Goal: Contribute content

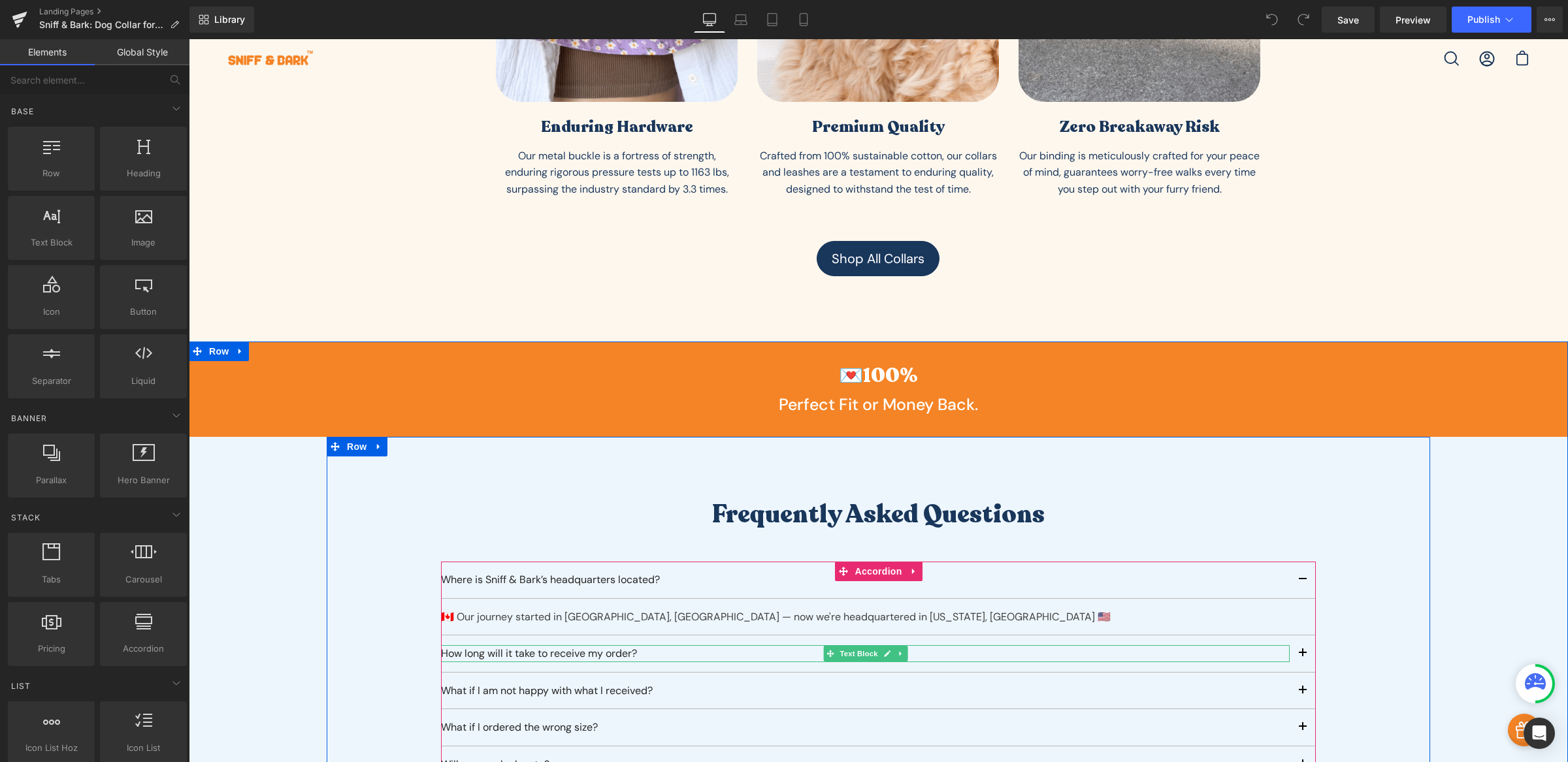
scroll to position [1470, 0]
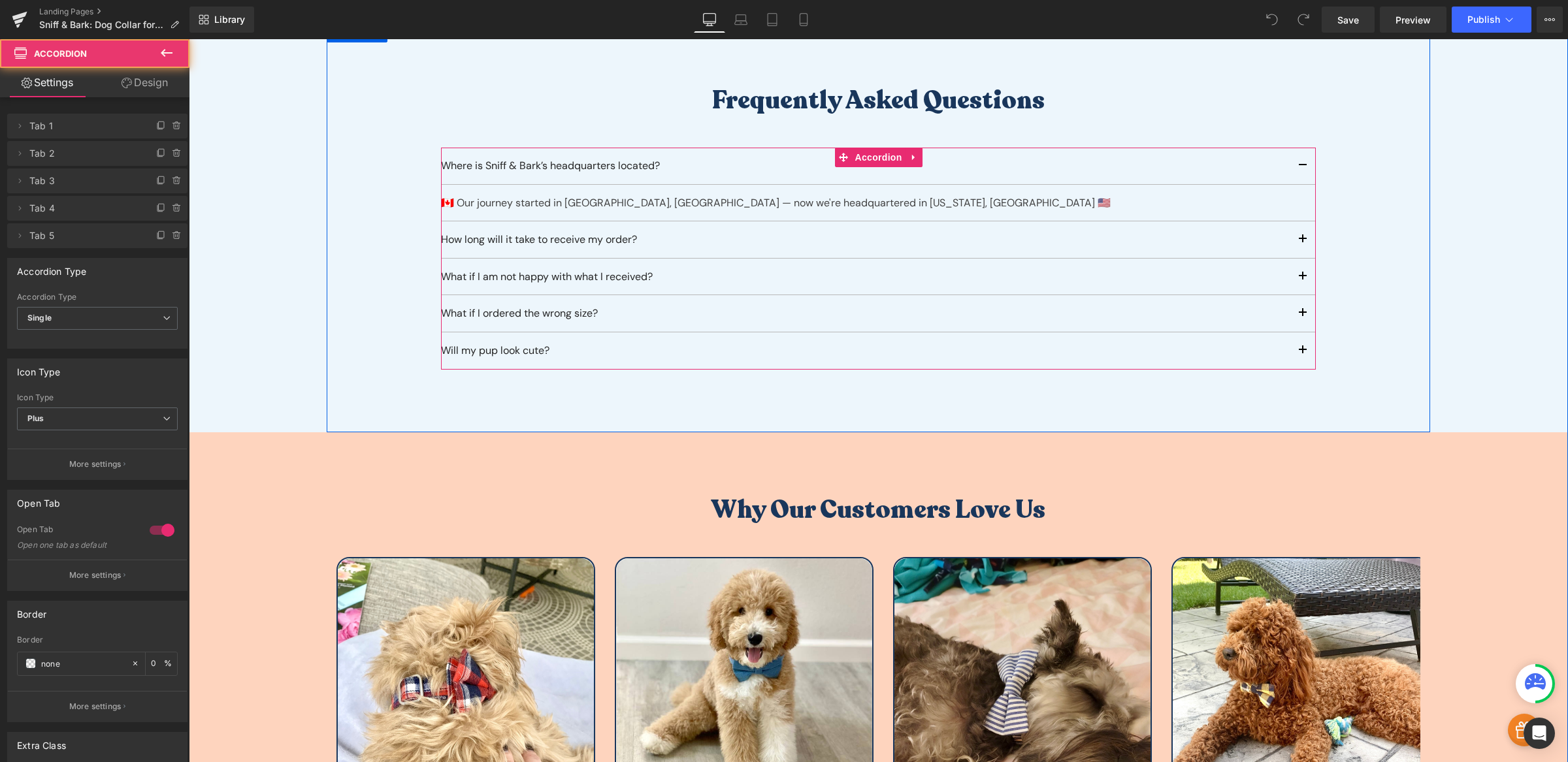
click at [1295, 168] on button "button" at bounding box center [1302, 165] width 26 height 36
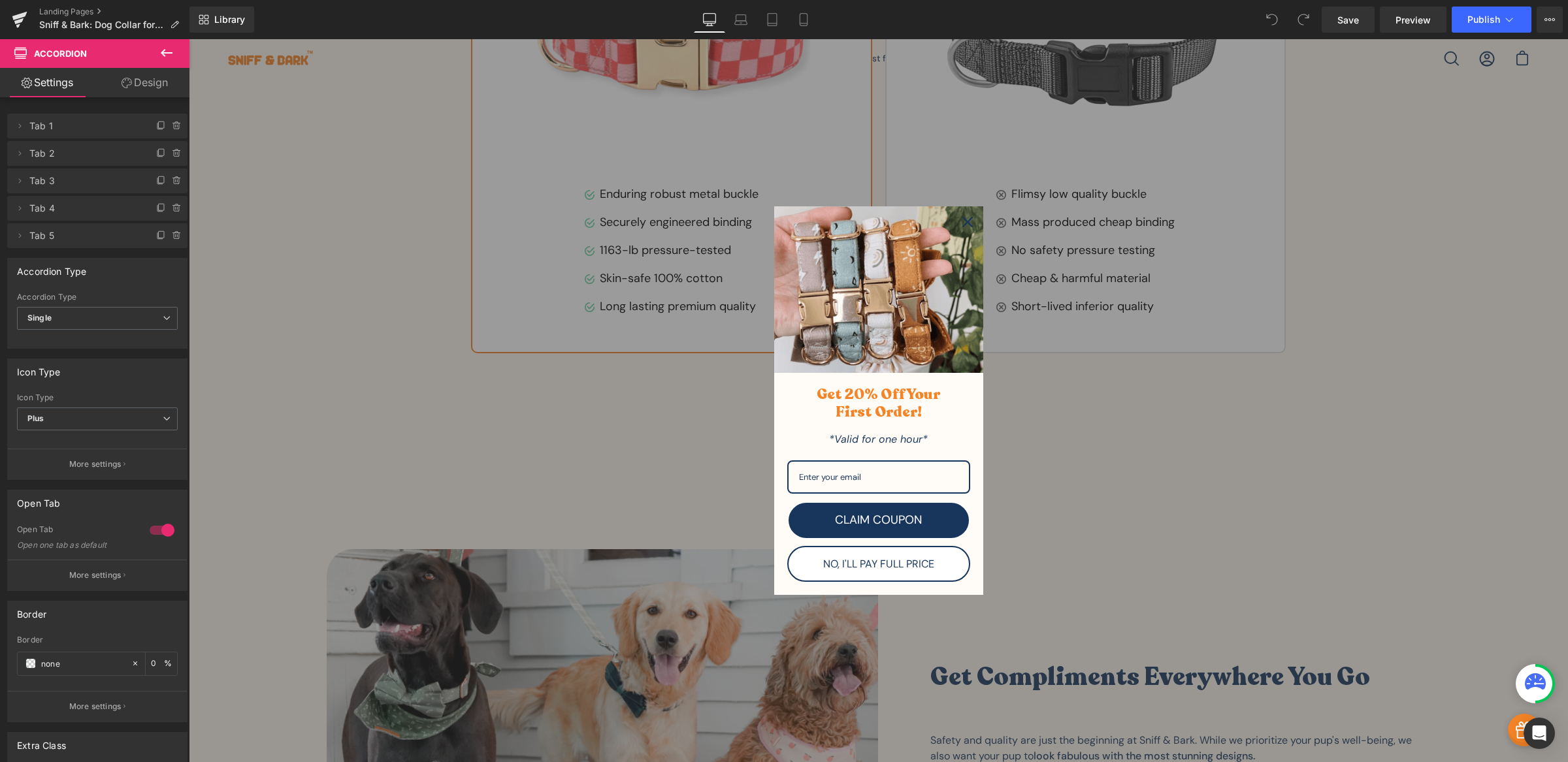
scroll to position [3806, 0]
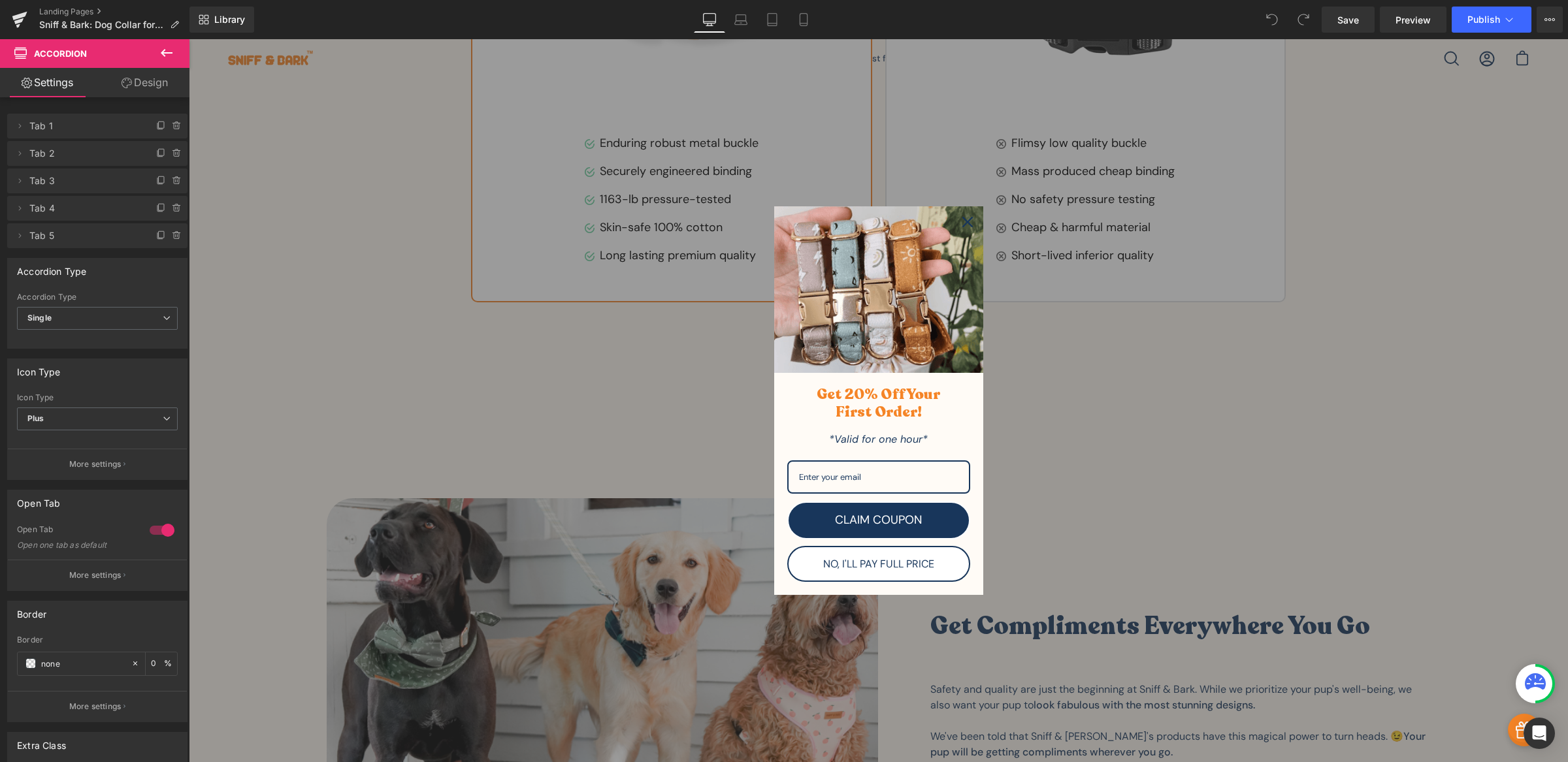
click at [964, 222] on icon "close icon" at bounding box center [967, 222] width 11 height 11
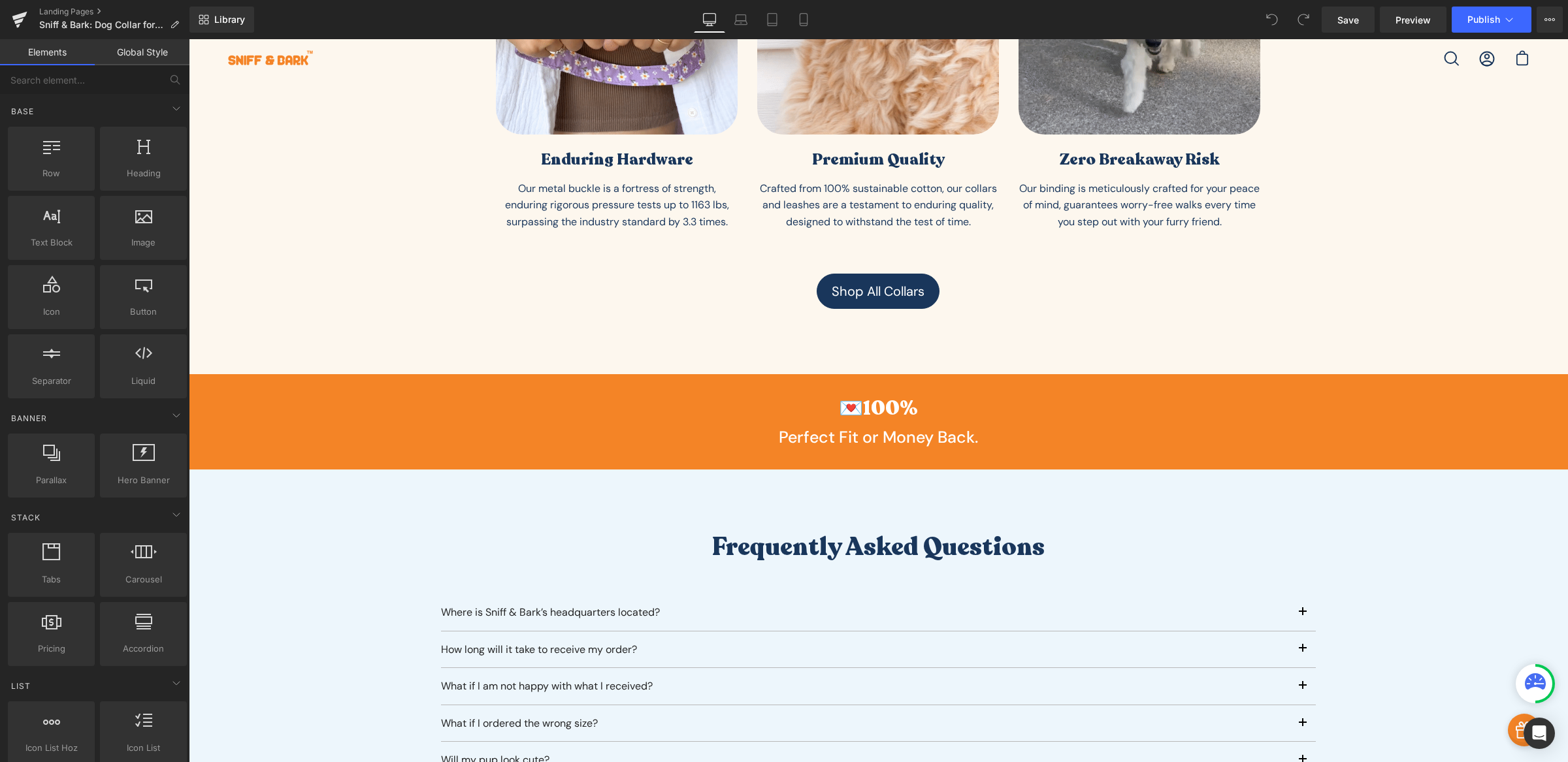
scroll to position [481, 0]
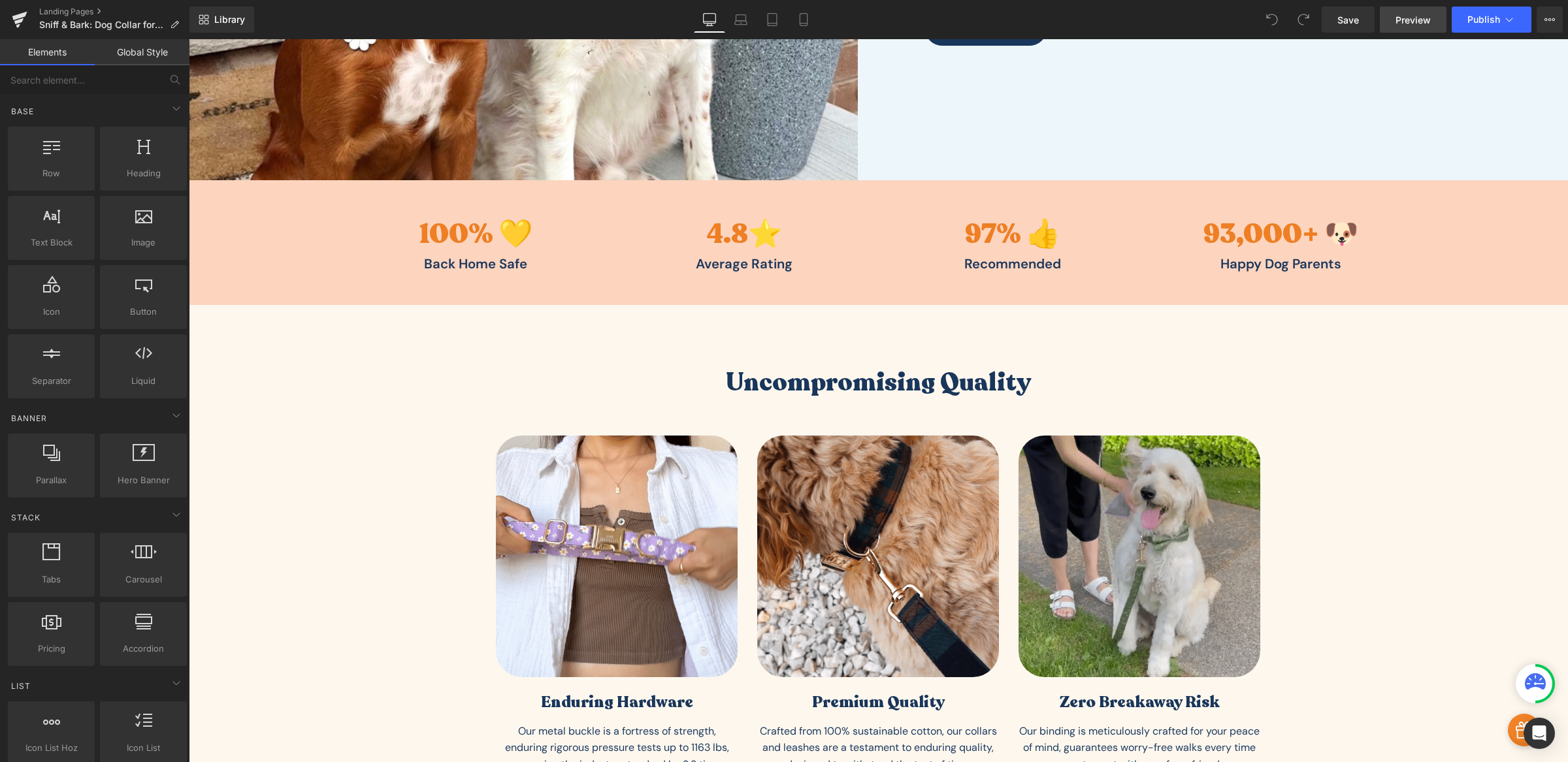
click at [1425, 17] on span "Preview" at bounding box center [1413, 20] width 35 height 13
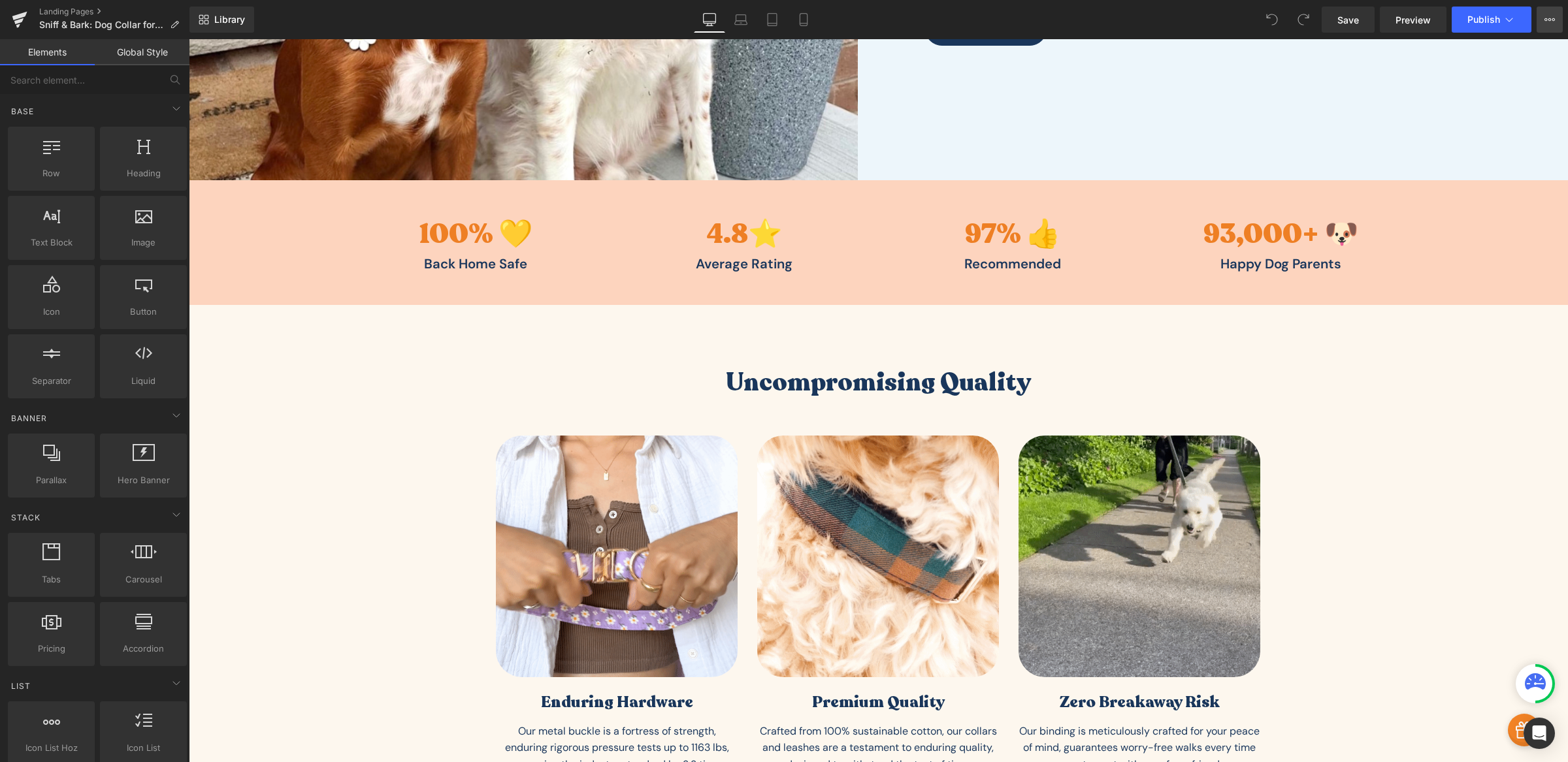
click at [1546, 24] on icon at bounding box center [1550, 19] width 11 height 11
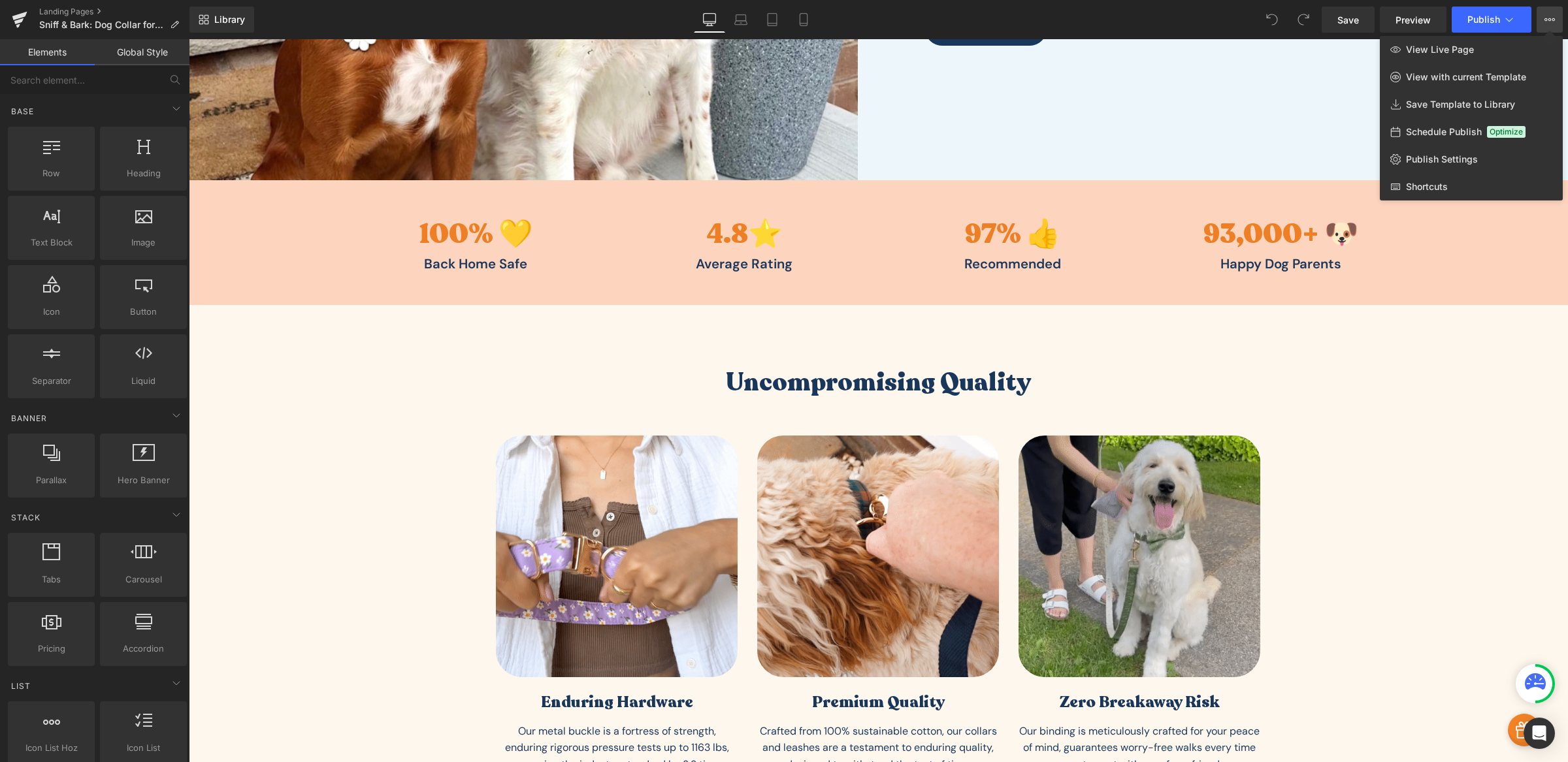
click at [1546, 24] on icon at bounding box center [1550, 19] width 11 height 11
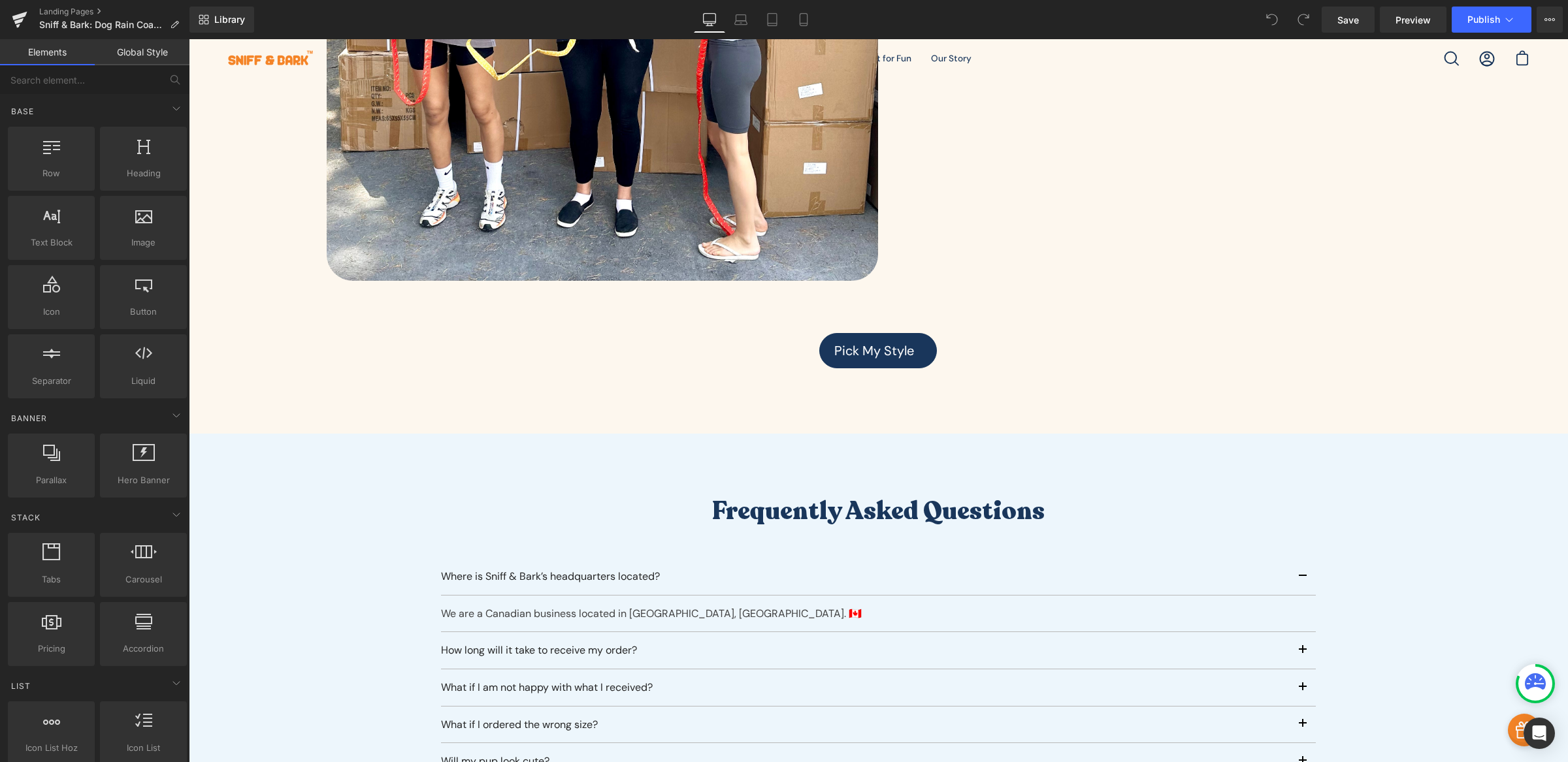
scroll to position [5729, 0]
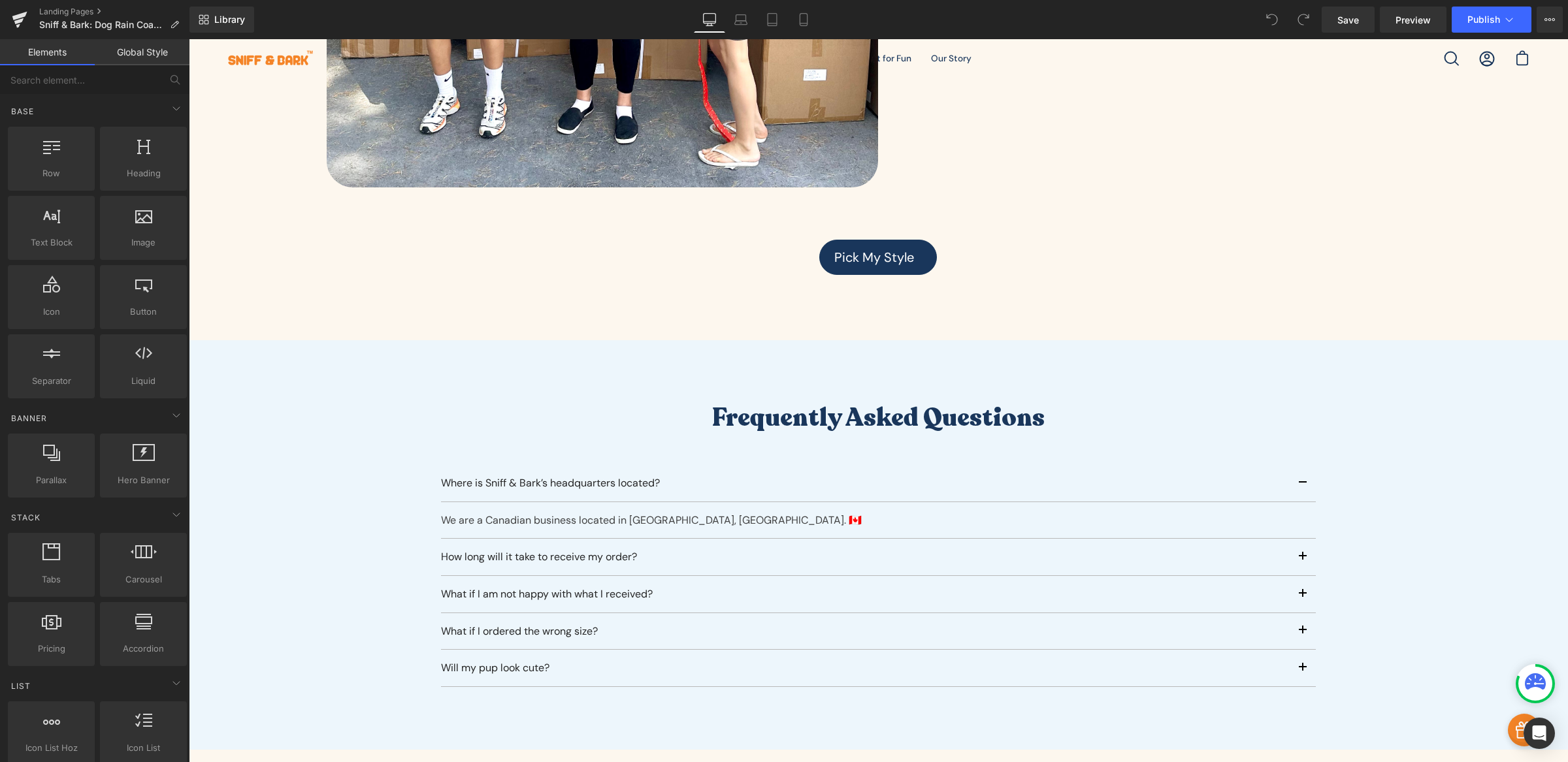
click at [726, 502] on article "We are a Canadian business located in [GEOGRAPHIC_DATA], [GEOGRAPHIC_DATA]. 🇨🇦 …" at bounding box center [878, 520] width 875 height 37
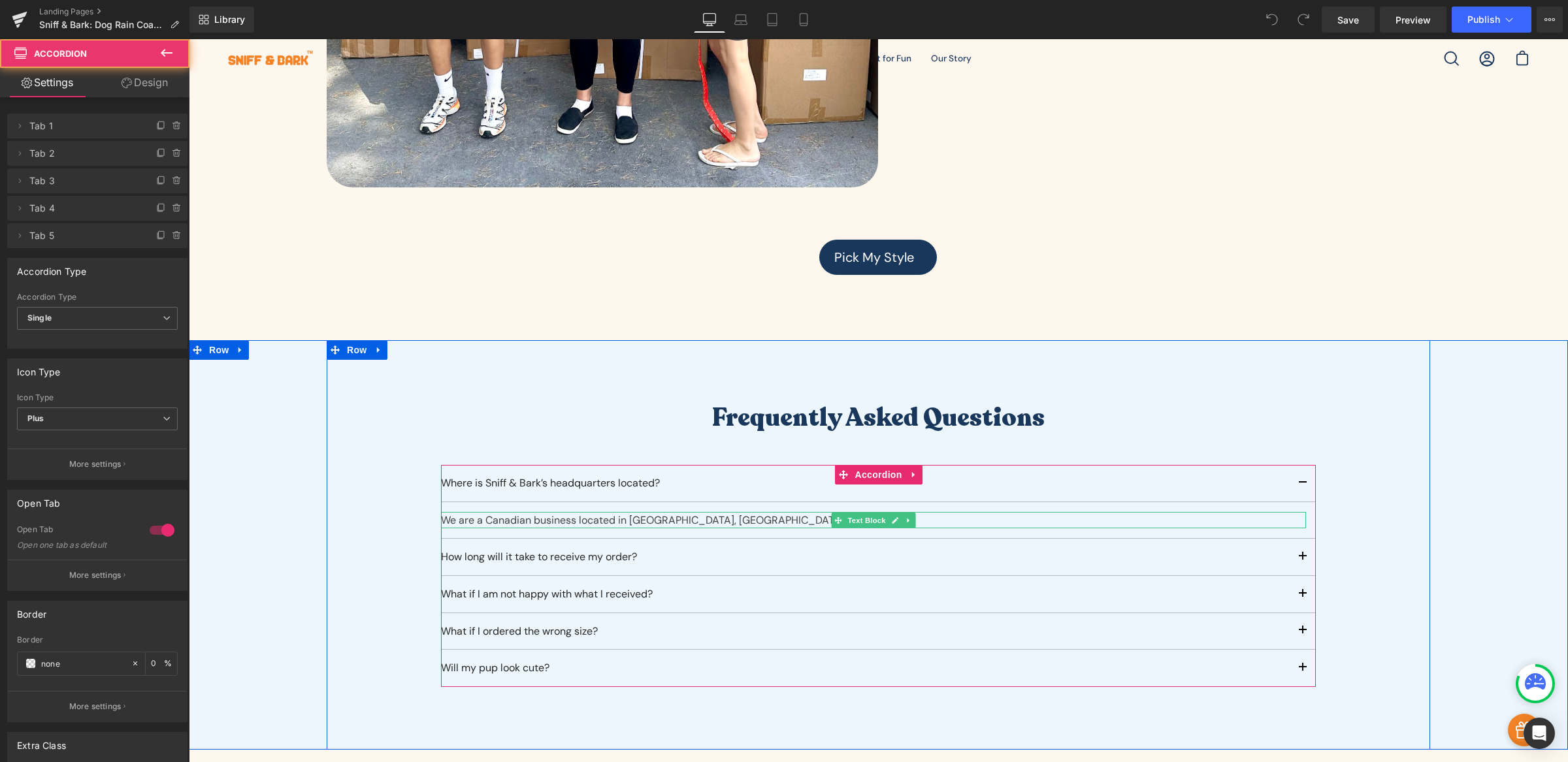
click at [728, 512] on div "We are a Canadian business located in [GEOGRAPHIC_DATA], [GEOGRAPHIC_DATA]. 🇨🇦" at bounding box center [873, 521] width 865 height 17
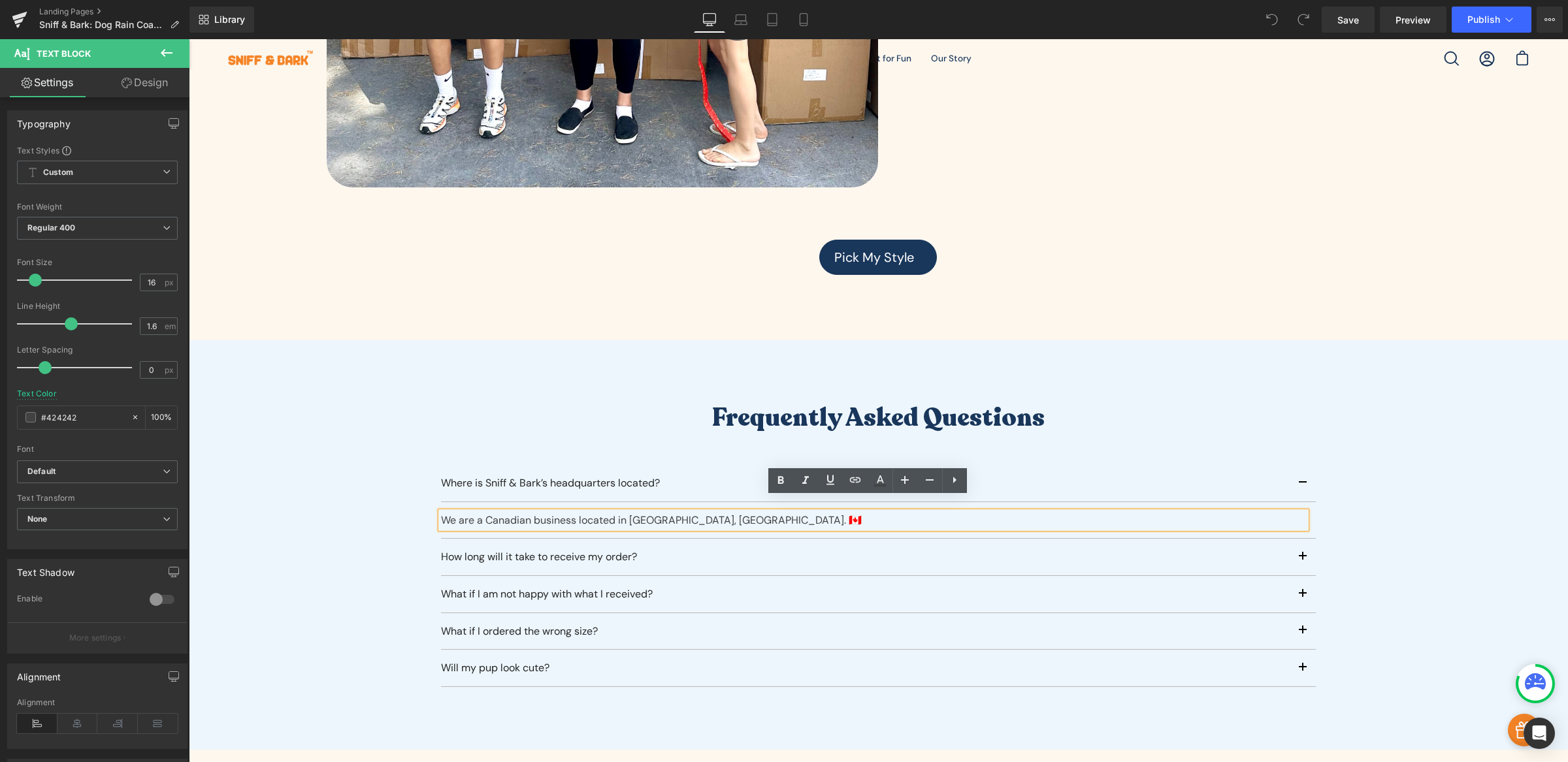
click at [802, 513] on div "We are a Canadian business located in [GEOGRAPHIC_DATA], [GEOGRAPHIC_DATA]. 🇨🇦" at bounding box center [873, 521] width 865 height 17
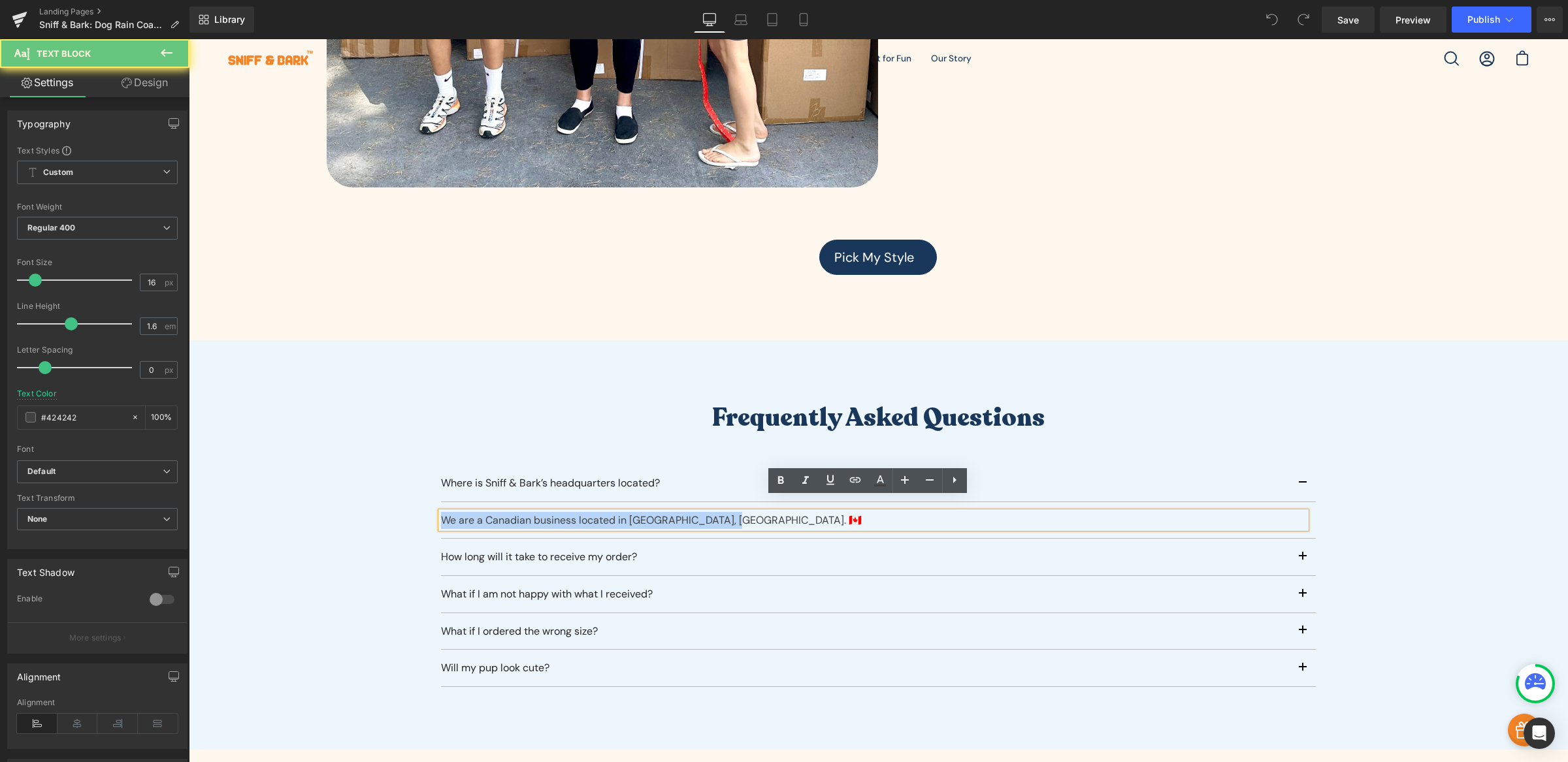
click at [802, 513] on div "We are a Canadian business located in [GEOGRAPHIC_DATA], [GEOGRAPHIC_DATA]. 🇨🇦" at bounding box center [873, 521] width 865 height 17
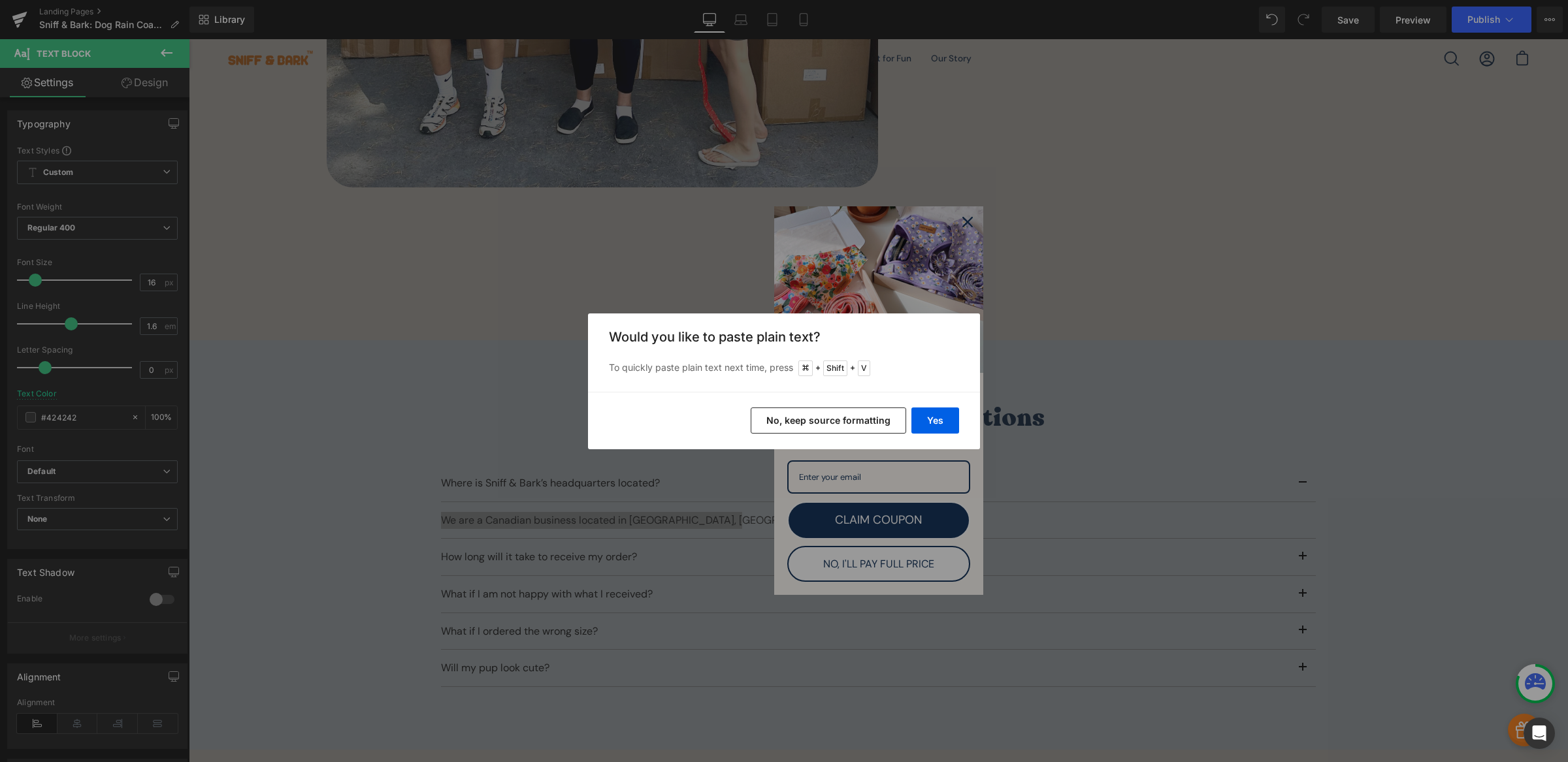
click at [832, 424] on button "No, keep source formatting" at bounding box center [828, 420] width 156 height 26
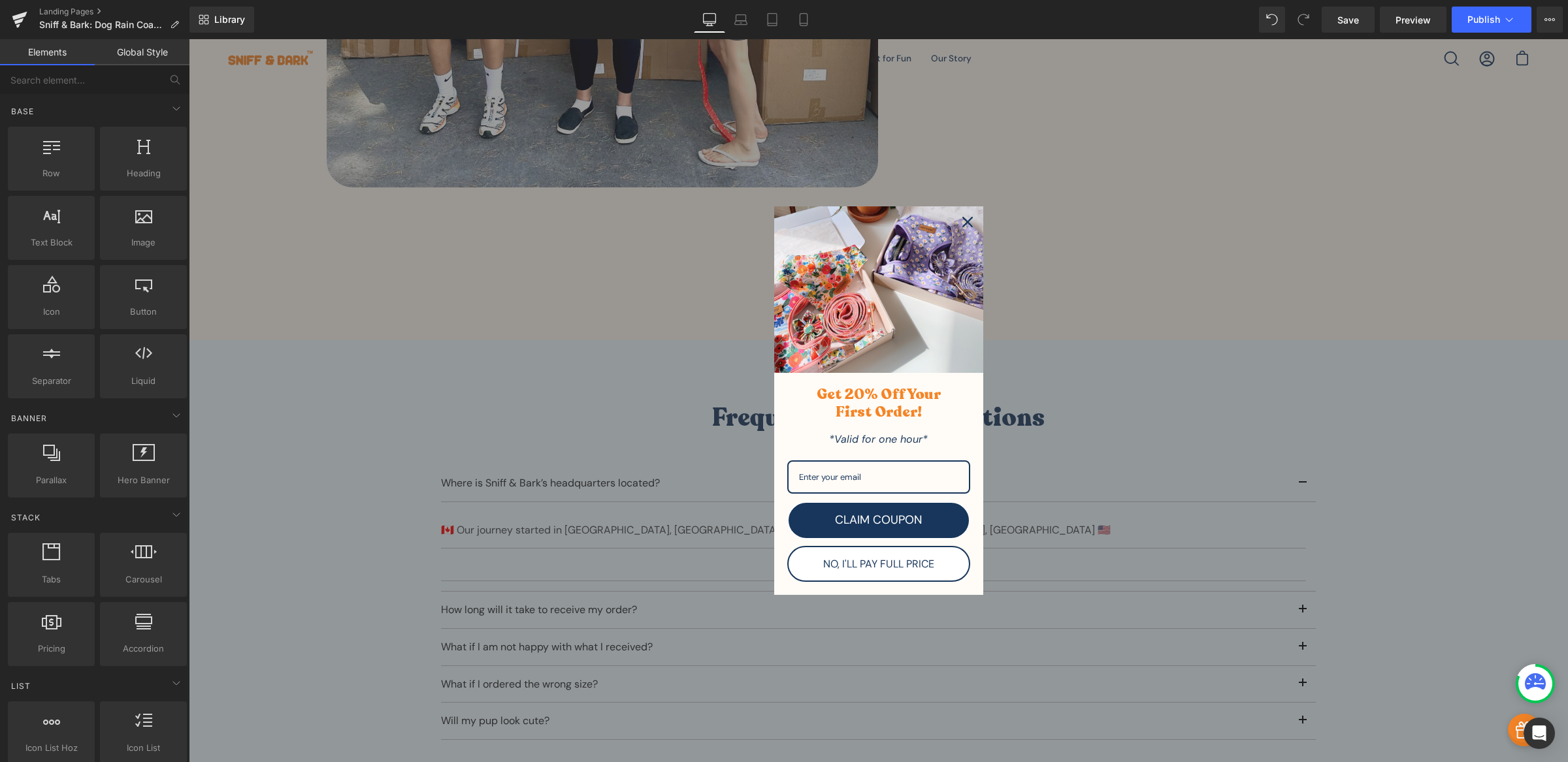
click at [1133, 339] on div "Marketing offer form" at bounding box center [878, 401] width 1380 height 723
click at [963, 225] on icon "close icon" at bounding box center [967, 222] width 11 height 11
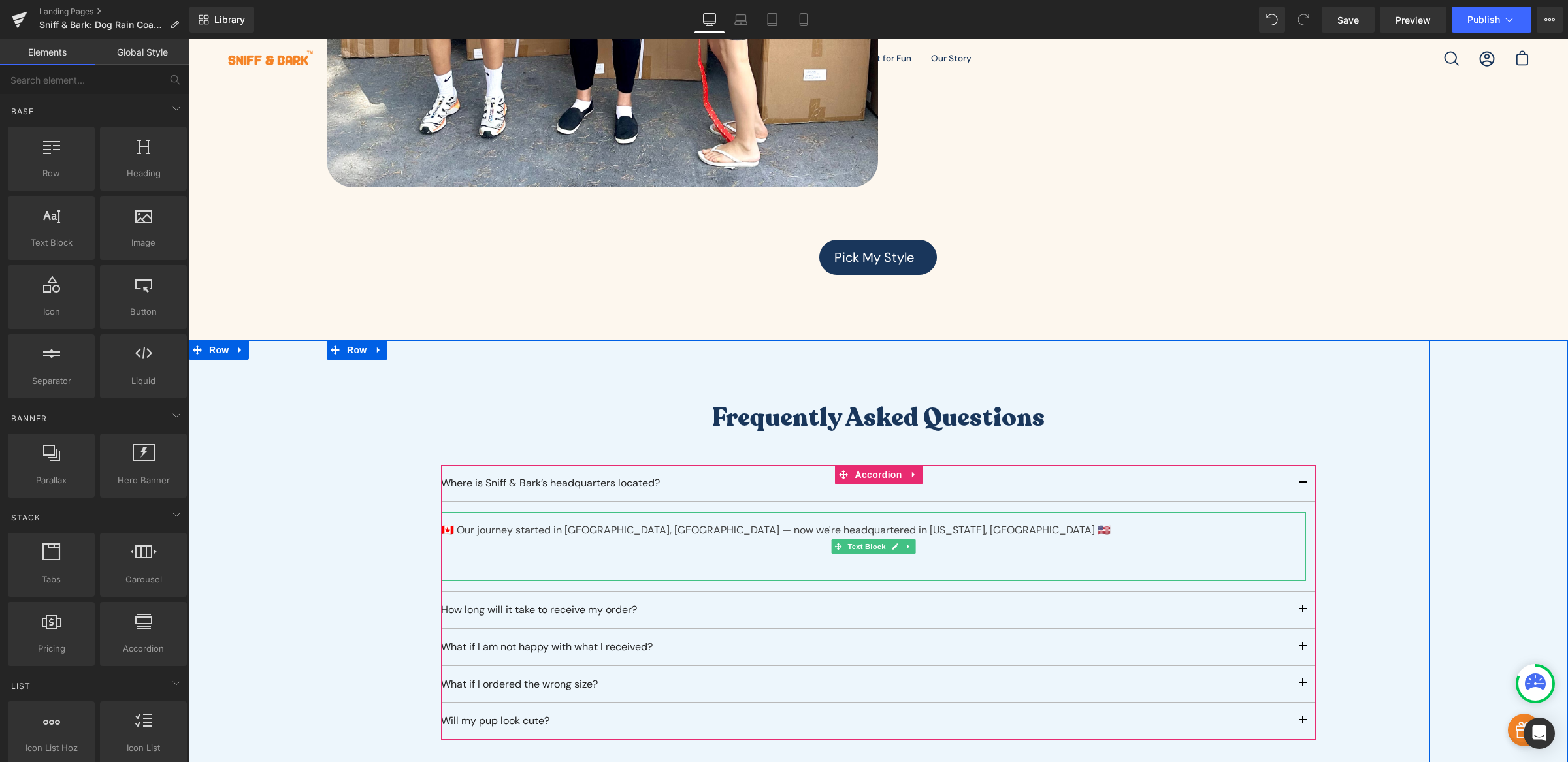
click at [762, 557] on div at bounding box center [873, 565] width 865 height 33
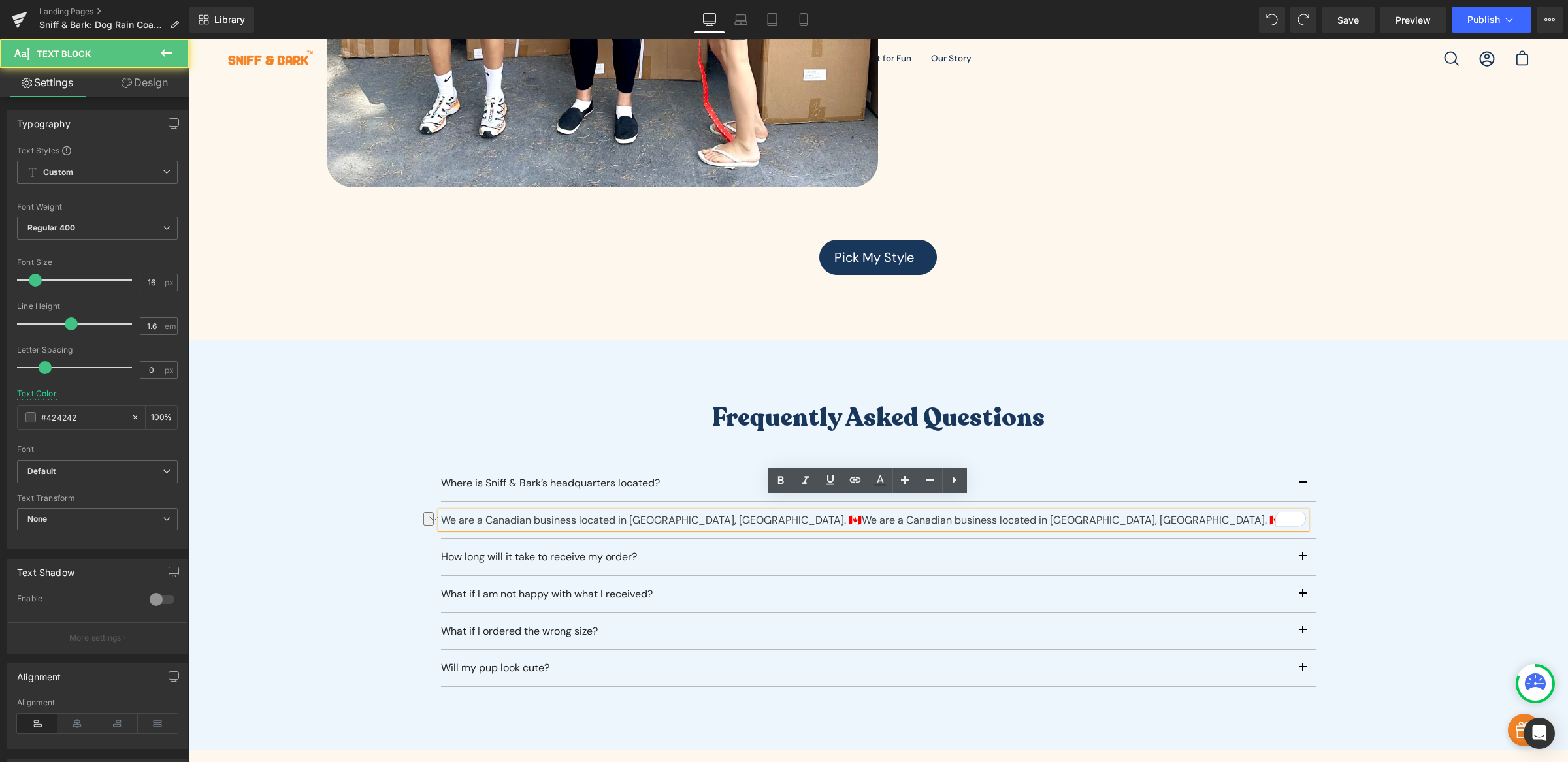
click at [768, 512] on div "We are a Canadian business located in [GEOGRAPHIC_DATA], [GEOGRAPHIC_DATA]. 🇨🇦 …" at bounding box center [873, 521] width 865 height 17
drag, startPoint x: 1009, startPoint y: 508, endPoint x: 433, endPoint y: 502, distance: 576.0
click at [441, 512] on div "We are a Canadian business located in [GEOGRAPHIC_DATA], [GEOGRAPHIC_DATA]. 🇨🇦W…" at bounding box center [873, 521] width 865 height 17
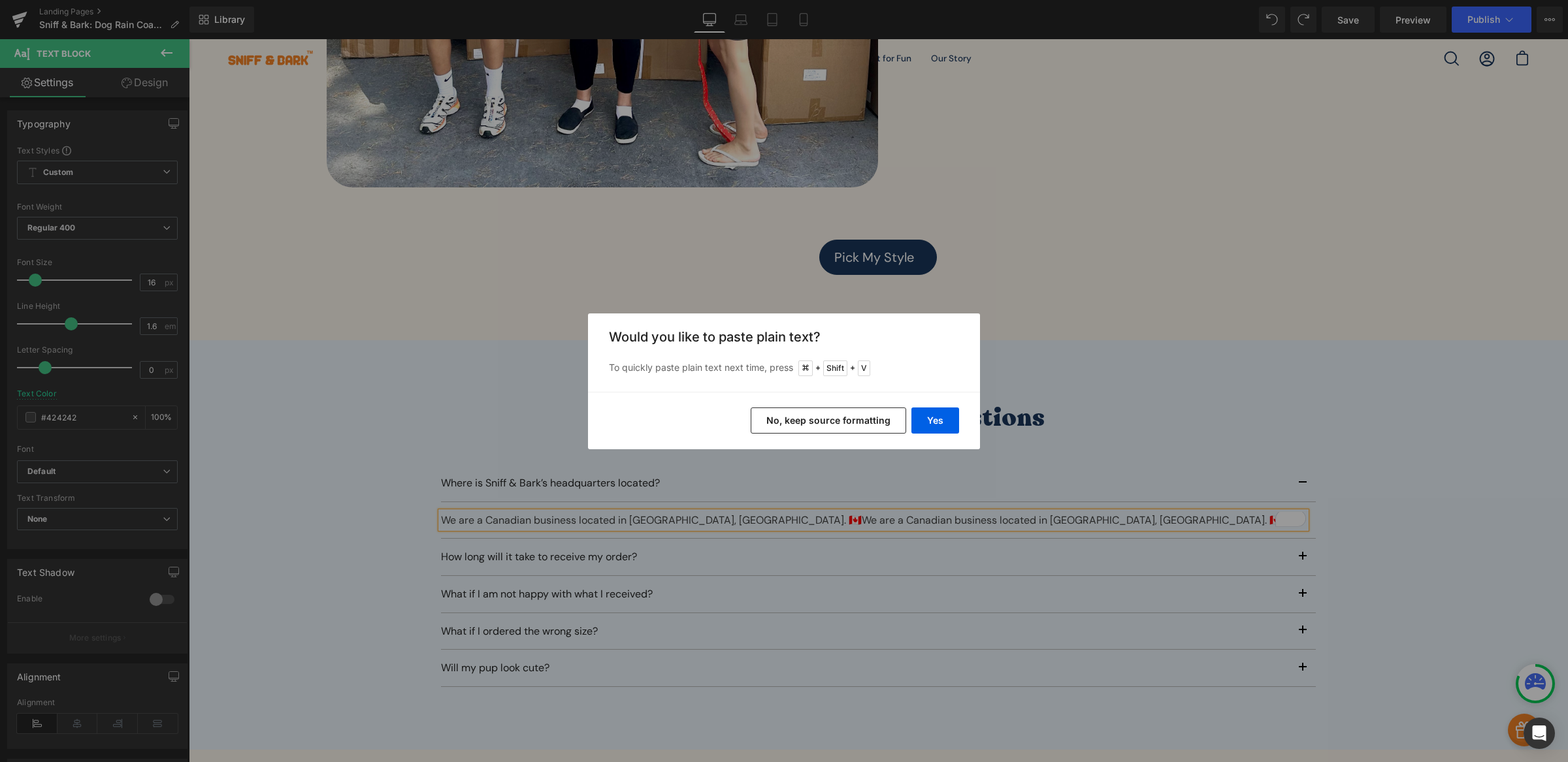
click at [801, 422] on button "No, keep source formatting" at bounding box center [828, 420] width 156 height 26
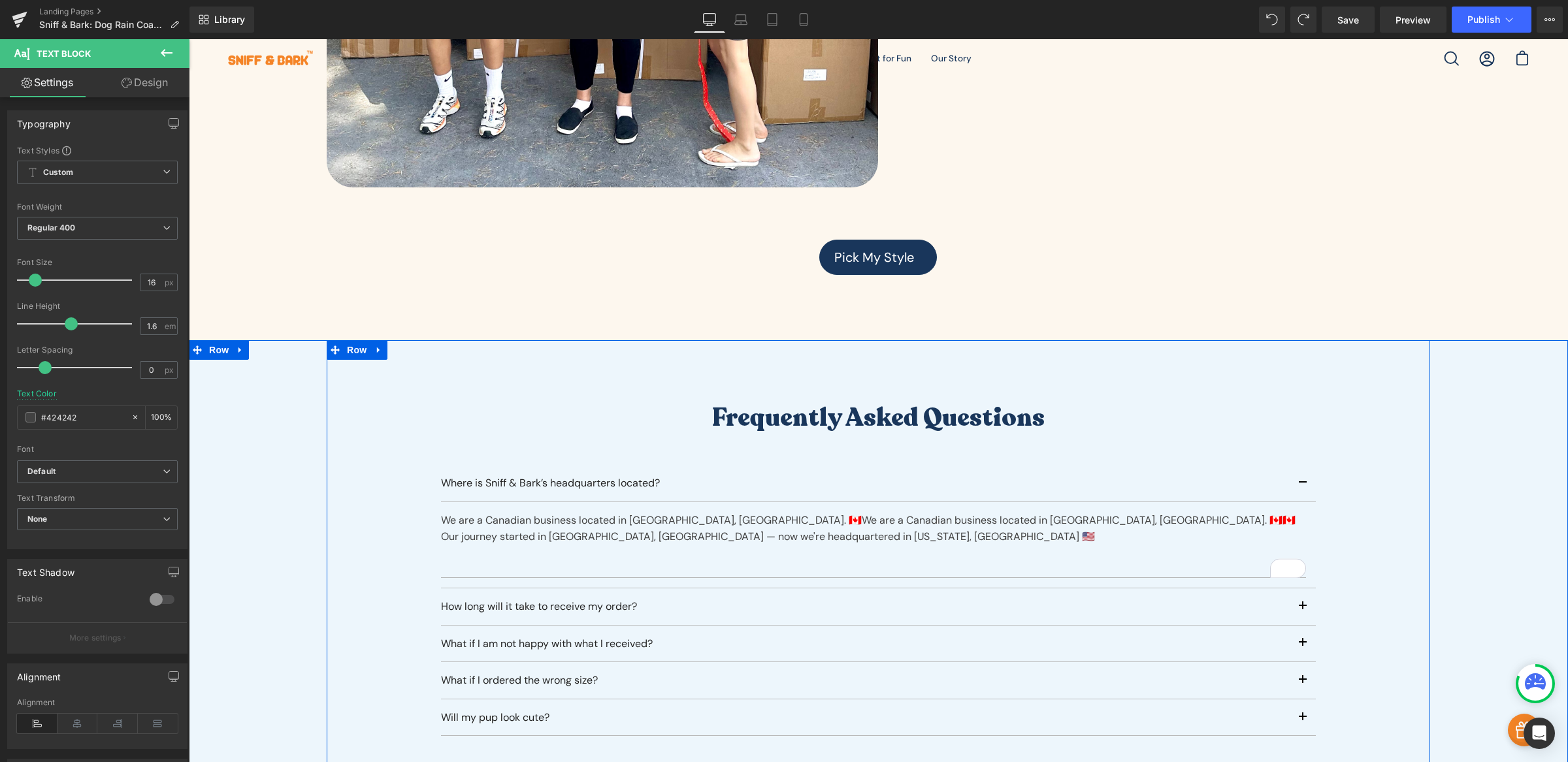
click at [994, 545] on div "To enrich screen reader interactions, please activate Accessibility in Grammarl…" at bounding box center [873, 561] width 865 height 33
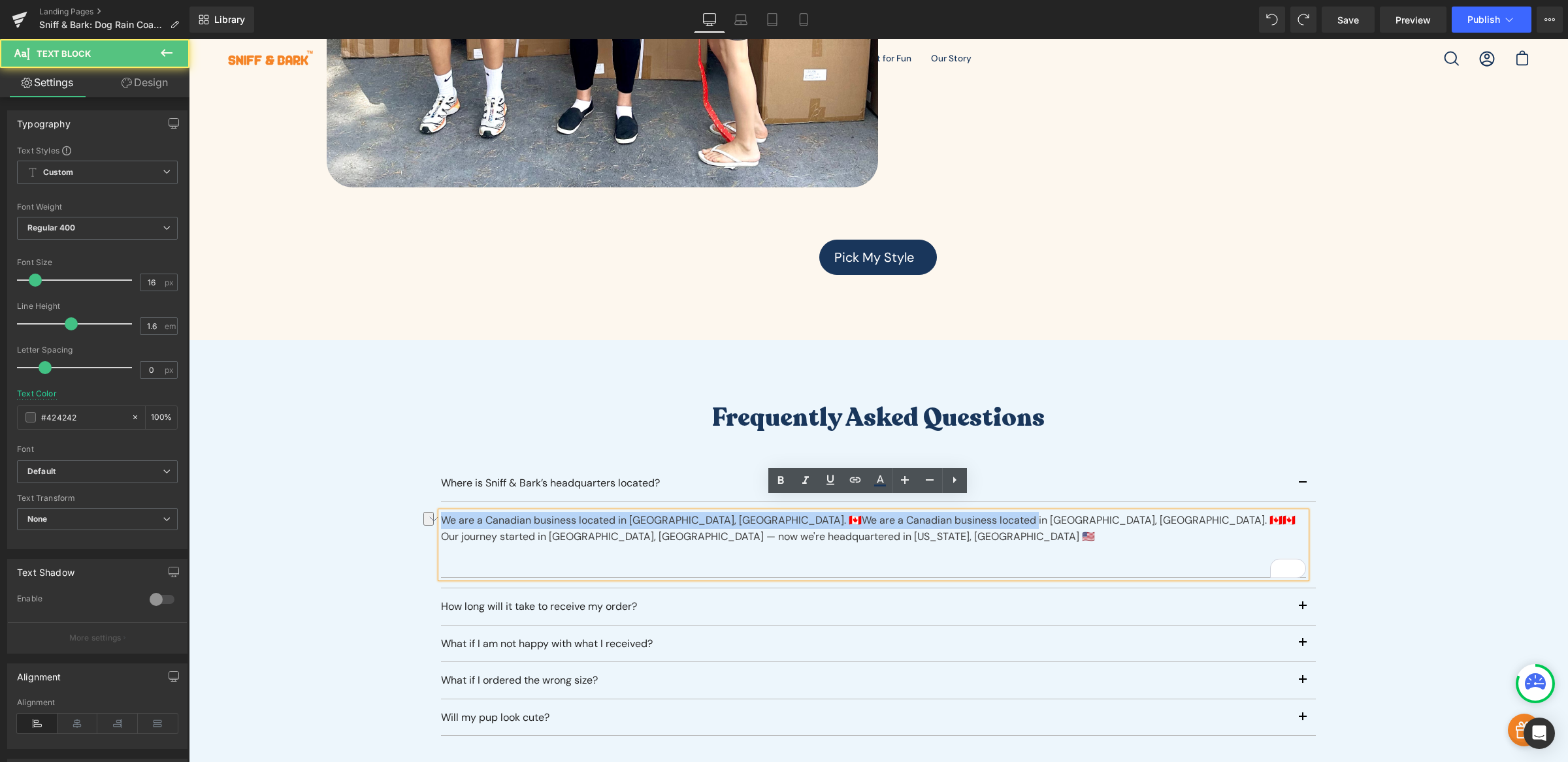
drag, startPoint x: 984, startPoint y: 507, endPoint x: 379, endPoint y: 500, distance: 605.0
click at [379, 500] on div "Frequently asked questions Heading Where is Sniff & Bark’s headquarters located…" at bounding box center [879, 569] width 1104 height 334
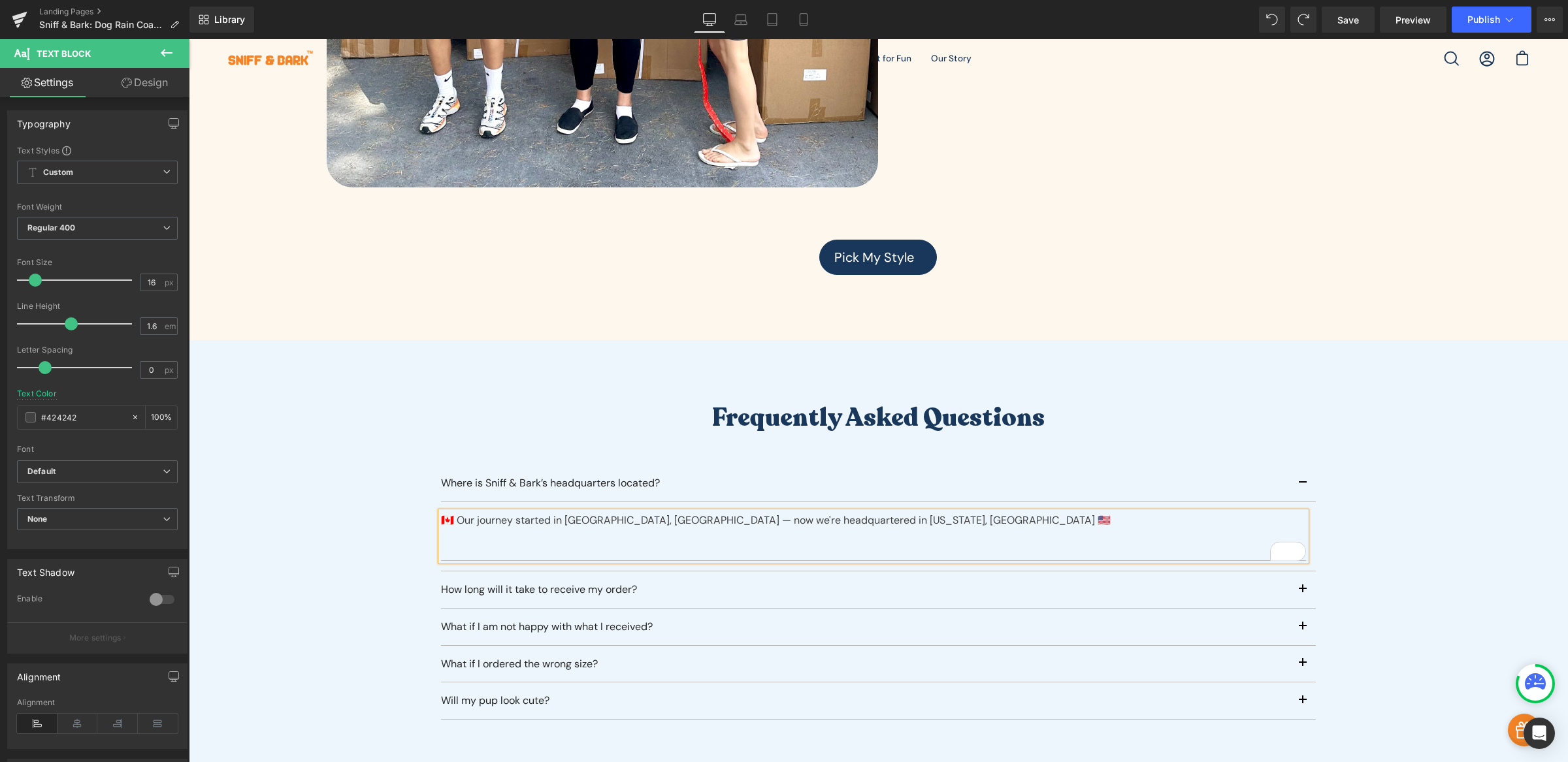
click at [481, 536] on div "To enrich screen reader interactions, please activate Accessibility in Grammarl…" at bounding box center [873, 545] width 865 height 33
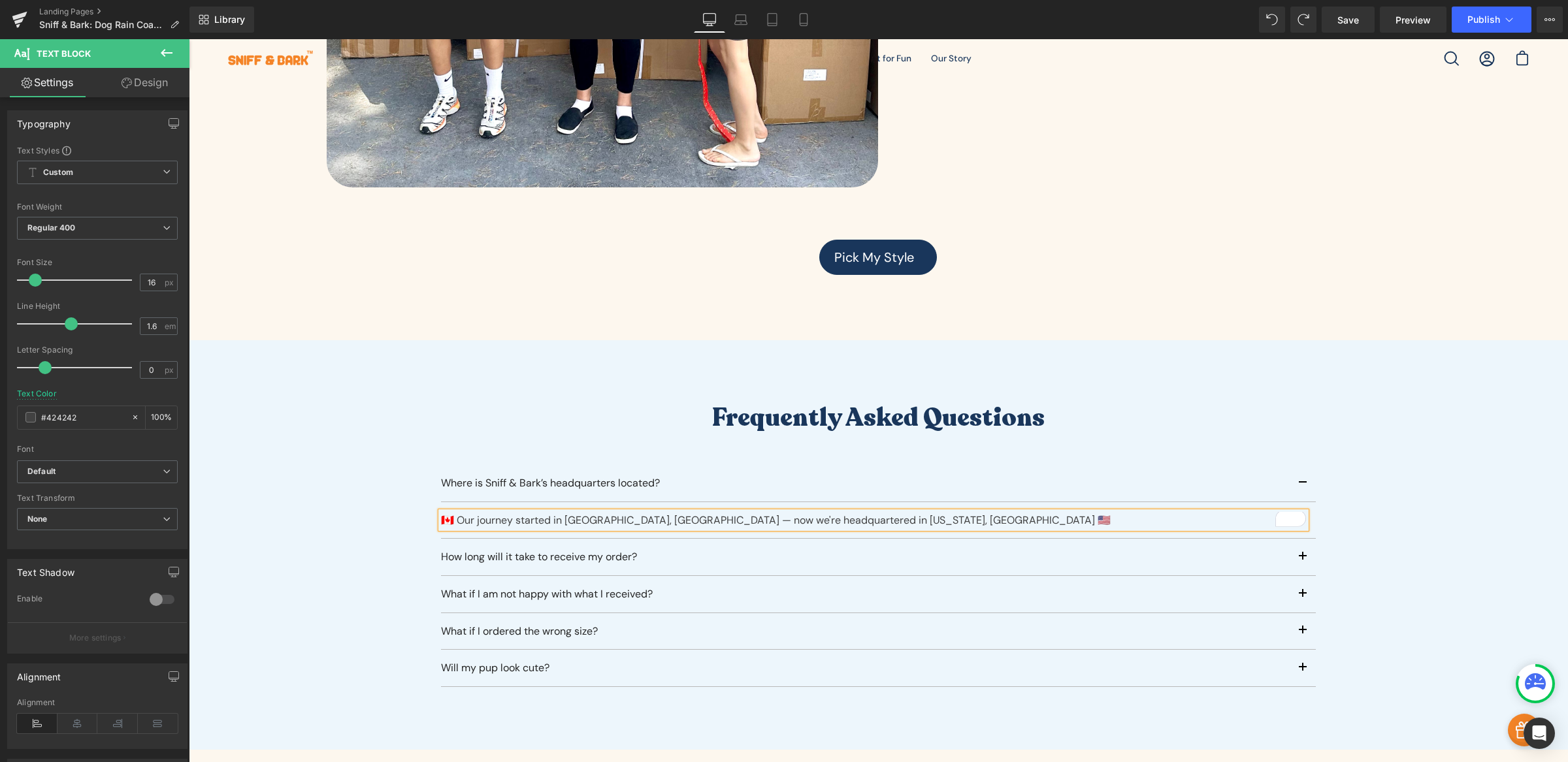
click at [327, 468] on div "Frequently asked questions Heading Where is Sniff & Bark’s headquarters located…" at bounding box center [879, 544] width 1104 height 284
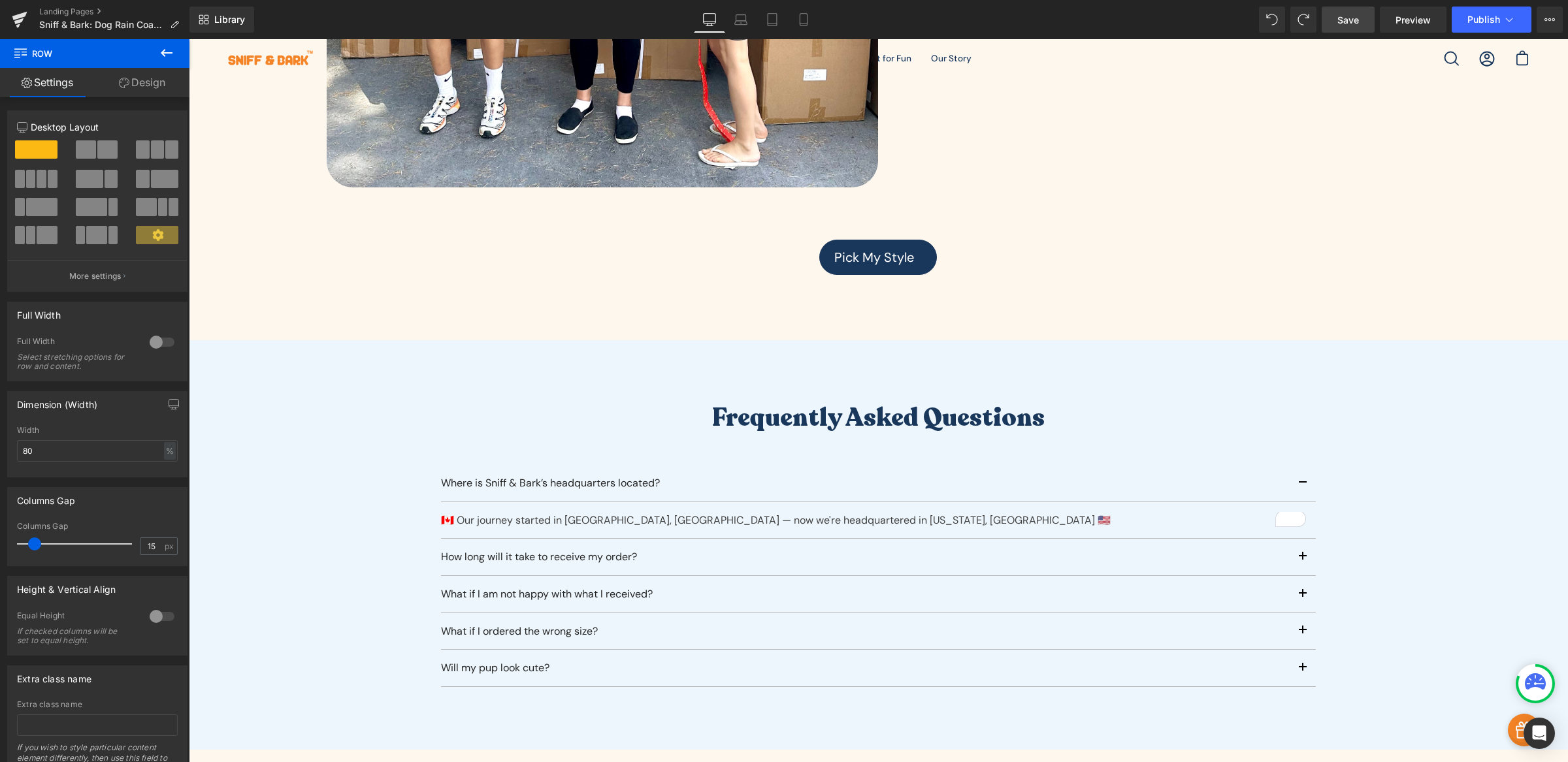
drag, startPoint x: 1352, startPoint y: 17, endPoint x: 847, endPoint y: 146, distance: 521.2
click at [1352, 17] on span "Save" at bounding box center [1348, 20] width 22 height 13
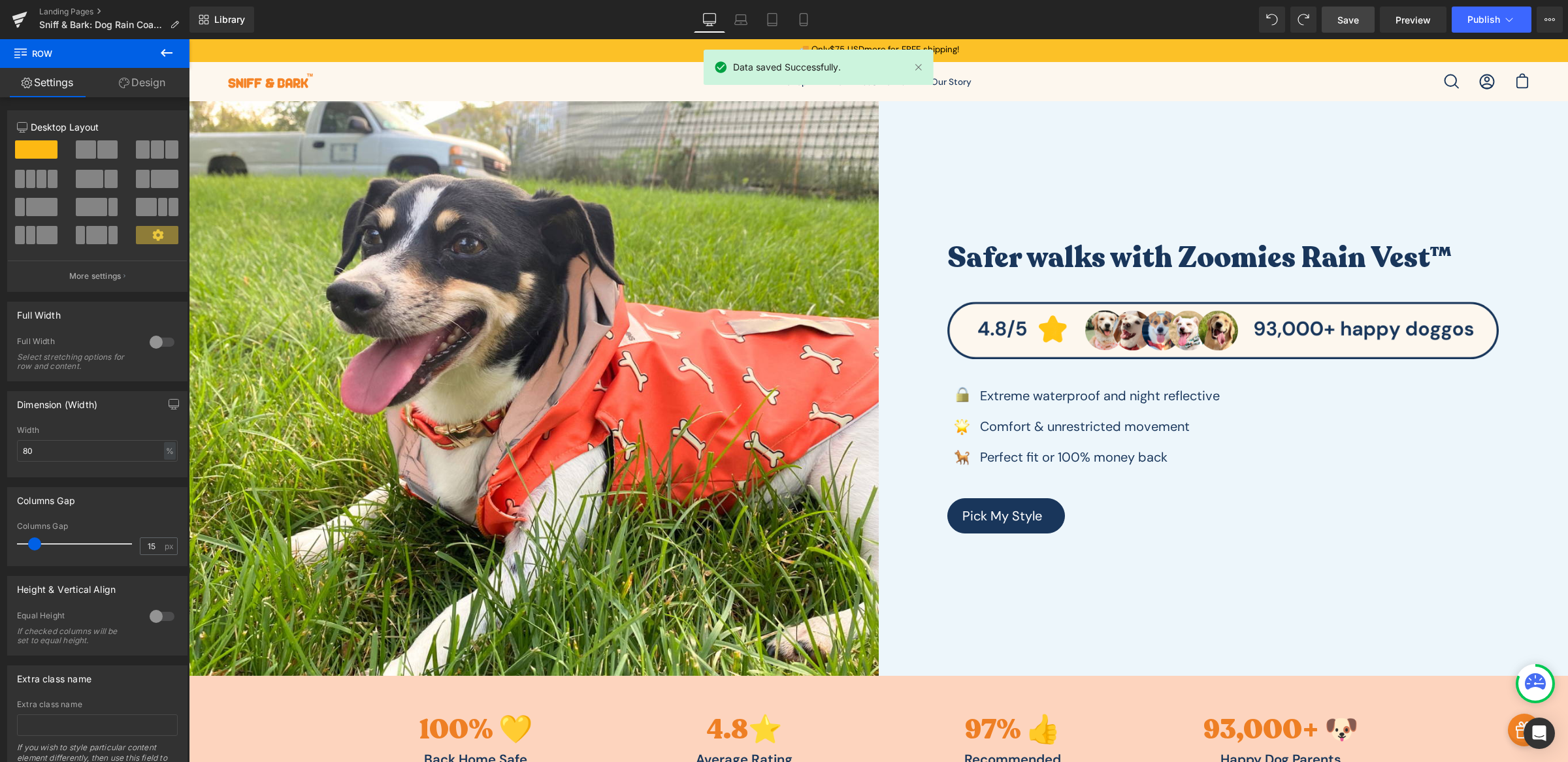
scroll to position [0, 0]
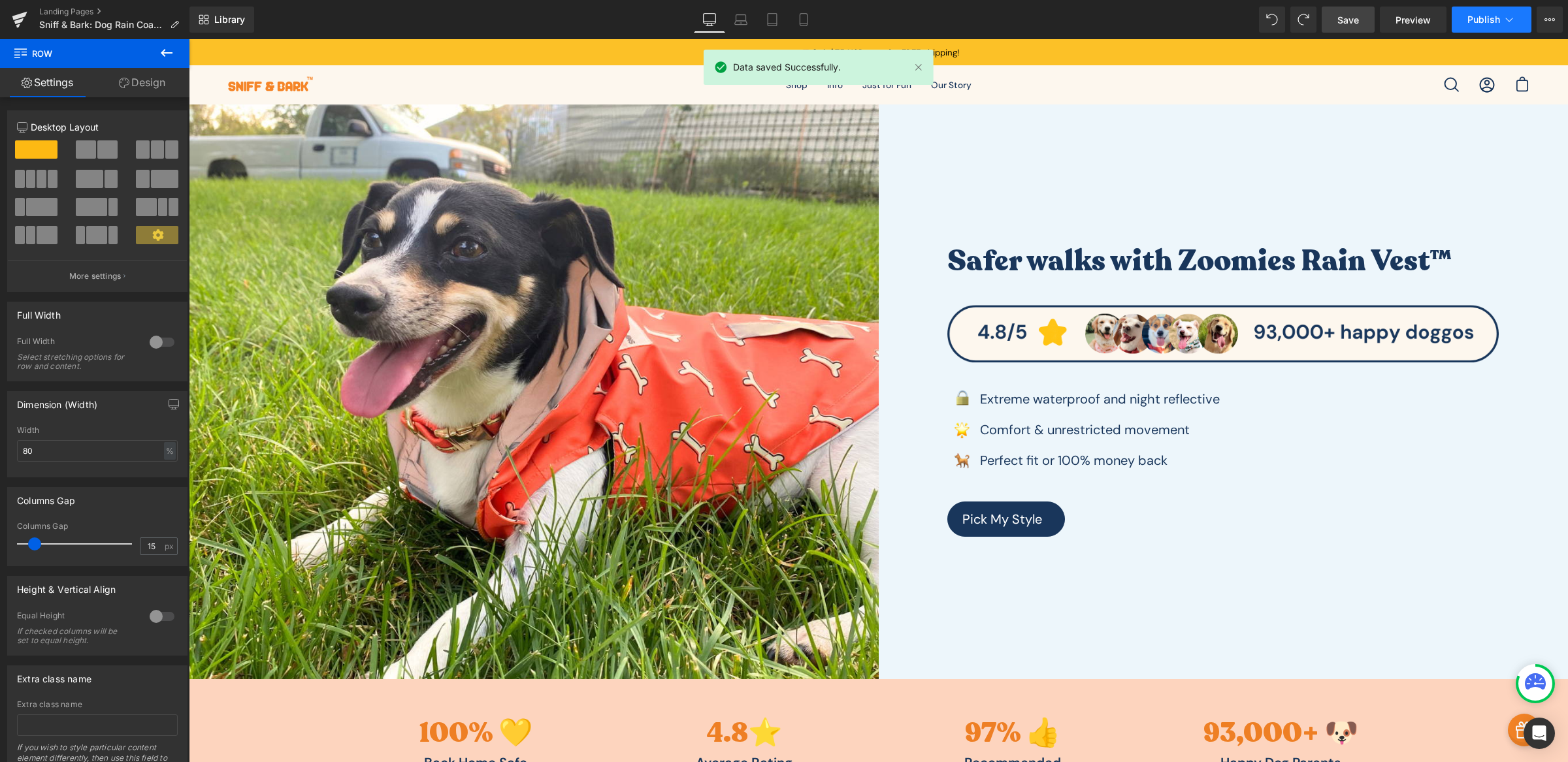
click at [1481, 14] on span "Publish" at bounding box center [1484, 19] width 33 height 11
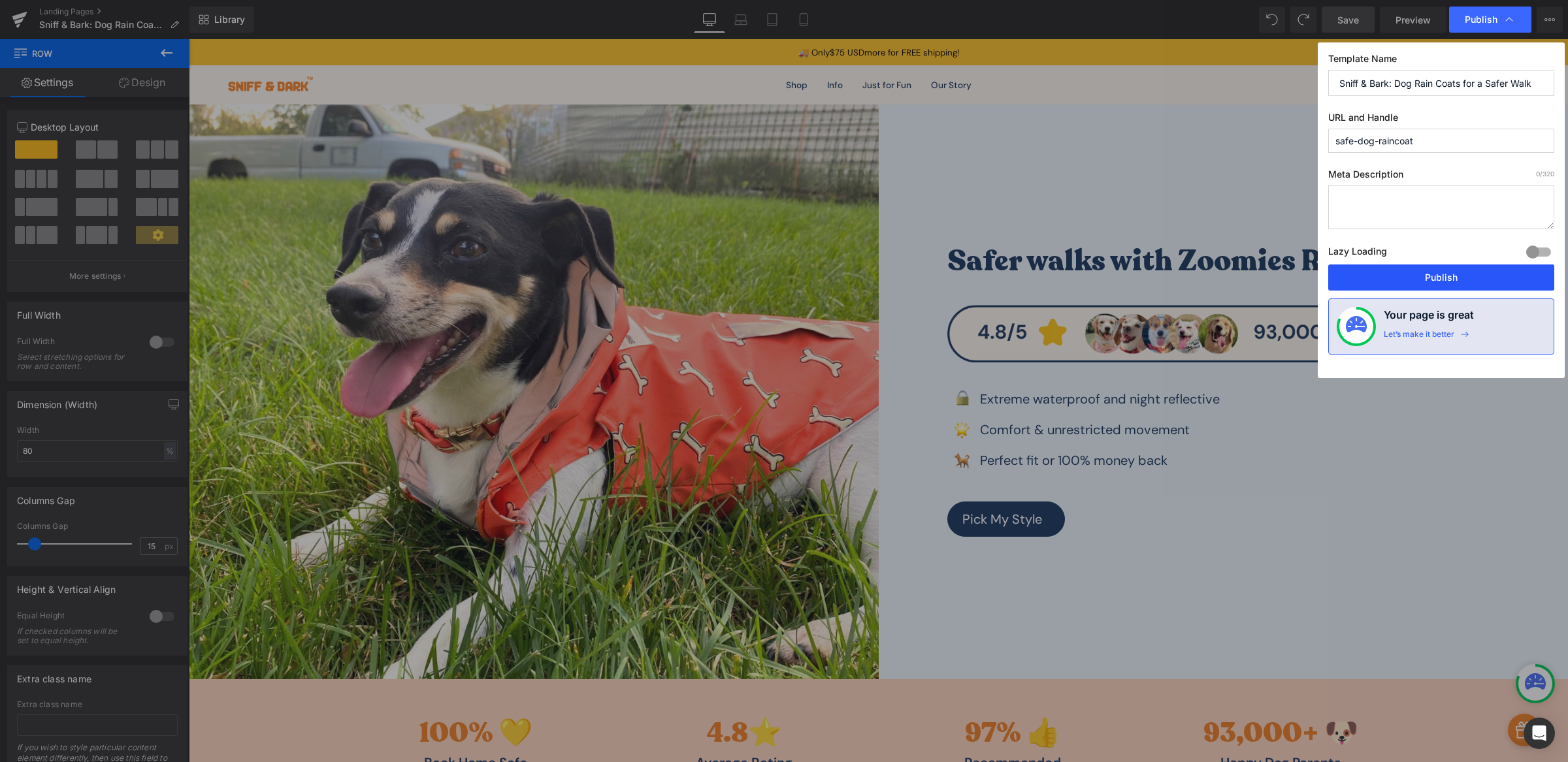
click at [1438, 279] on button "Publish" at bounding box center [1442, 277] width 226 height 26
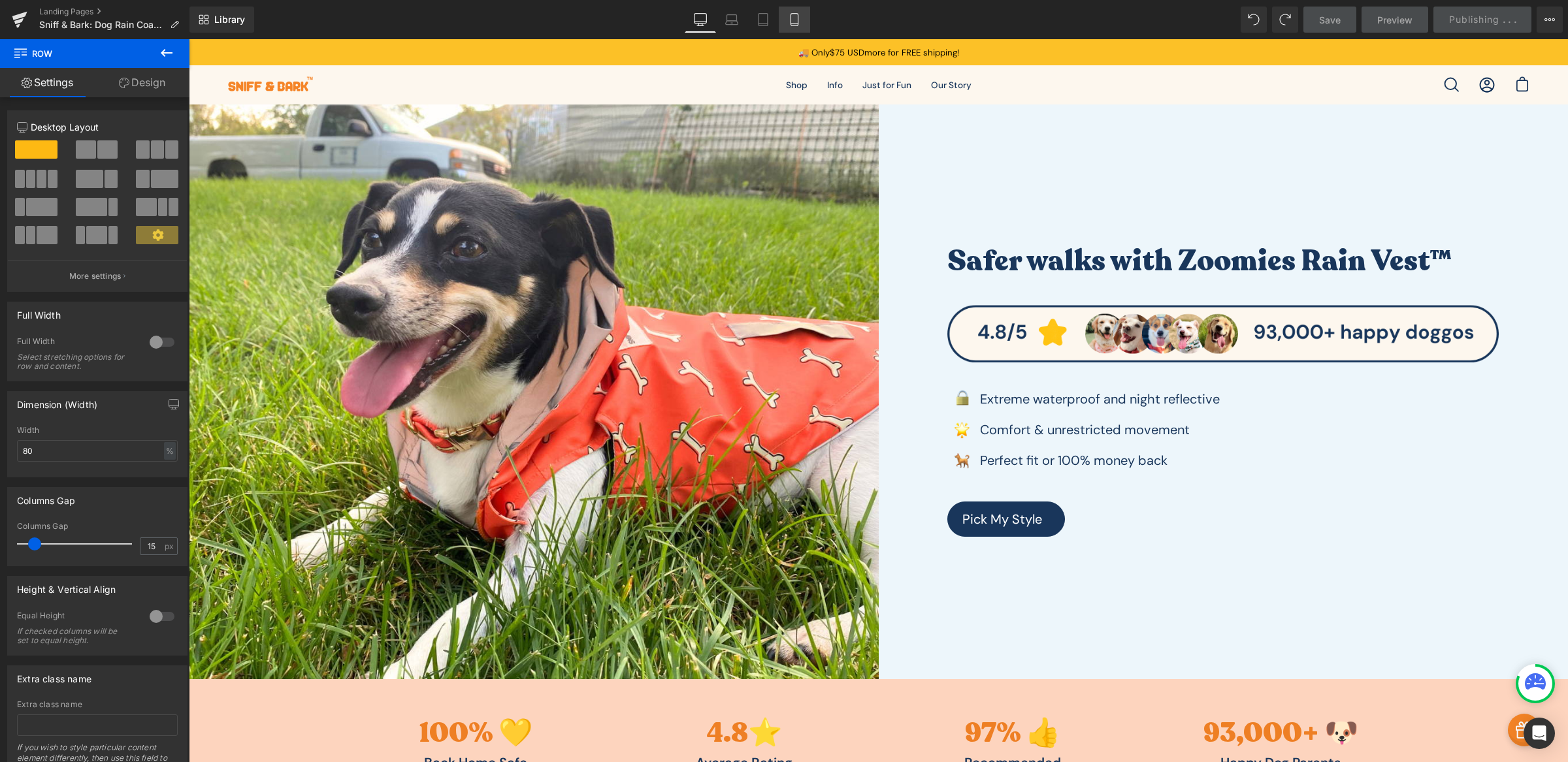
click at [797, 21] on icon at bounding box center [794, 19] width 8 height 12
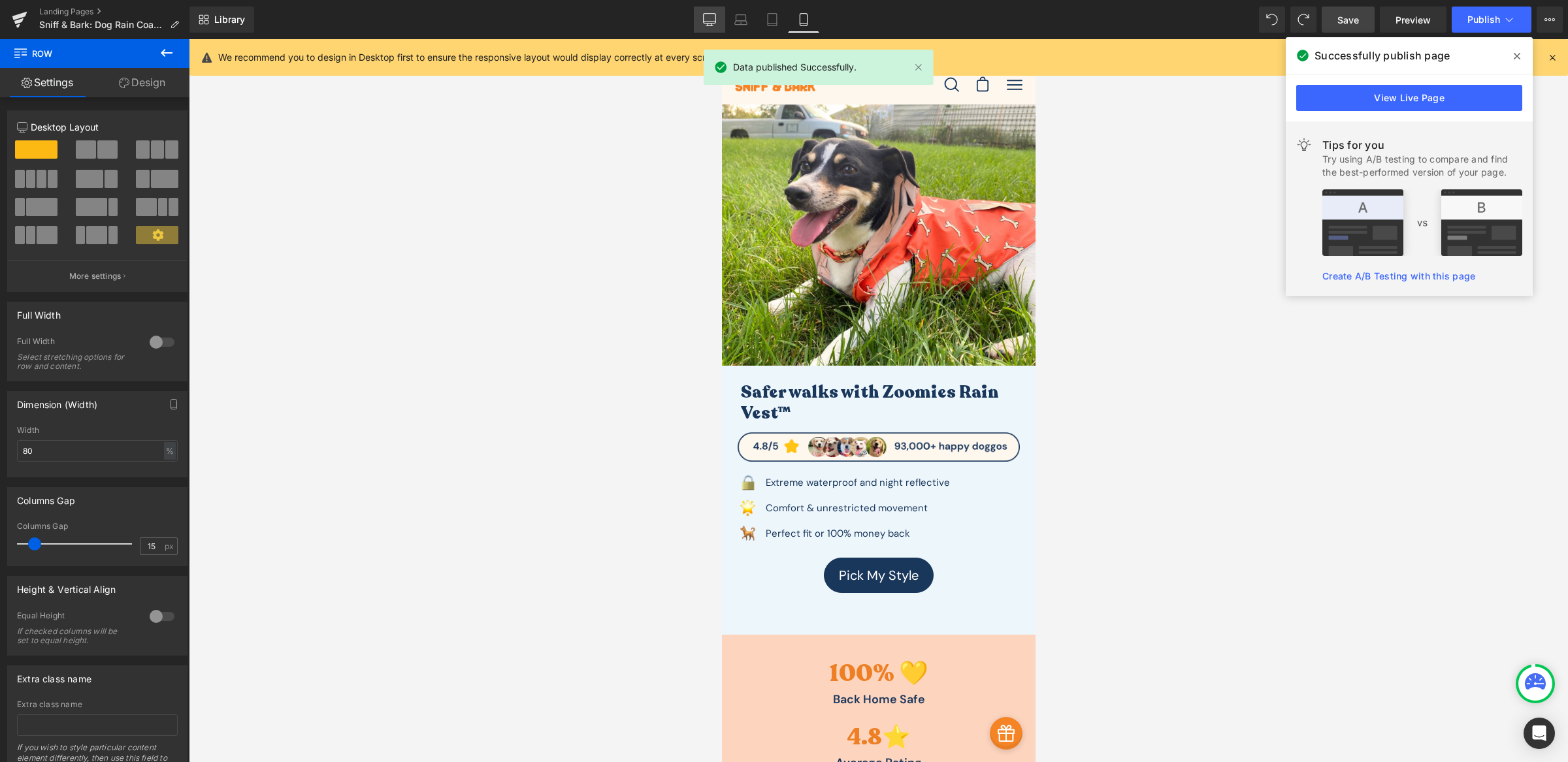
click at [703, 20] on link "Desktop" at bounding box center [709, 19] width 32 height 26
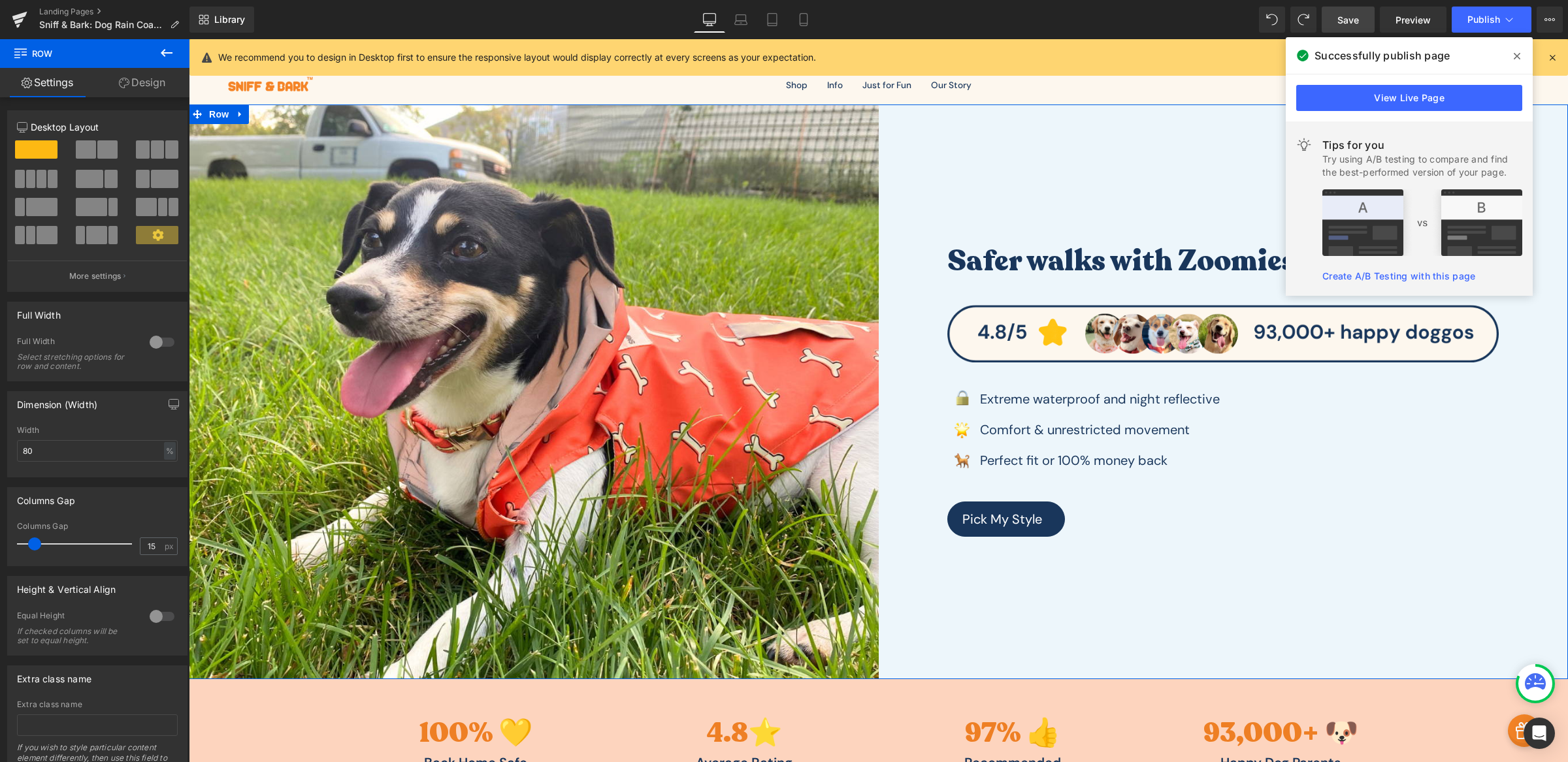
click at [1169, 110] on div "Safer walks with Zoomies Rain Vest™ Heading Image Image Extreme waterproof and …" at bounding box center [1224, 391] width 690 height 575
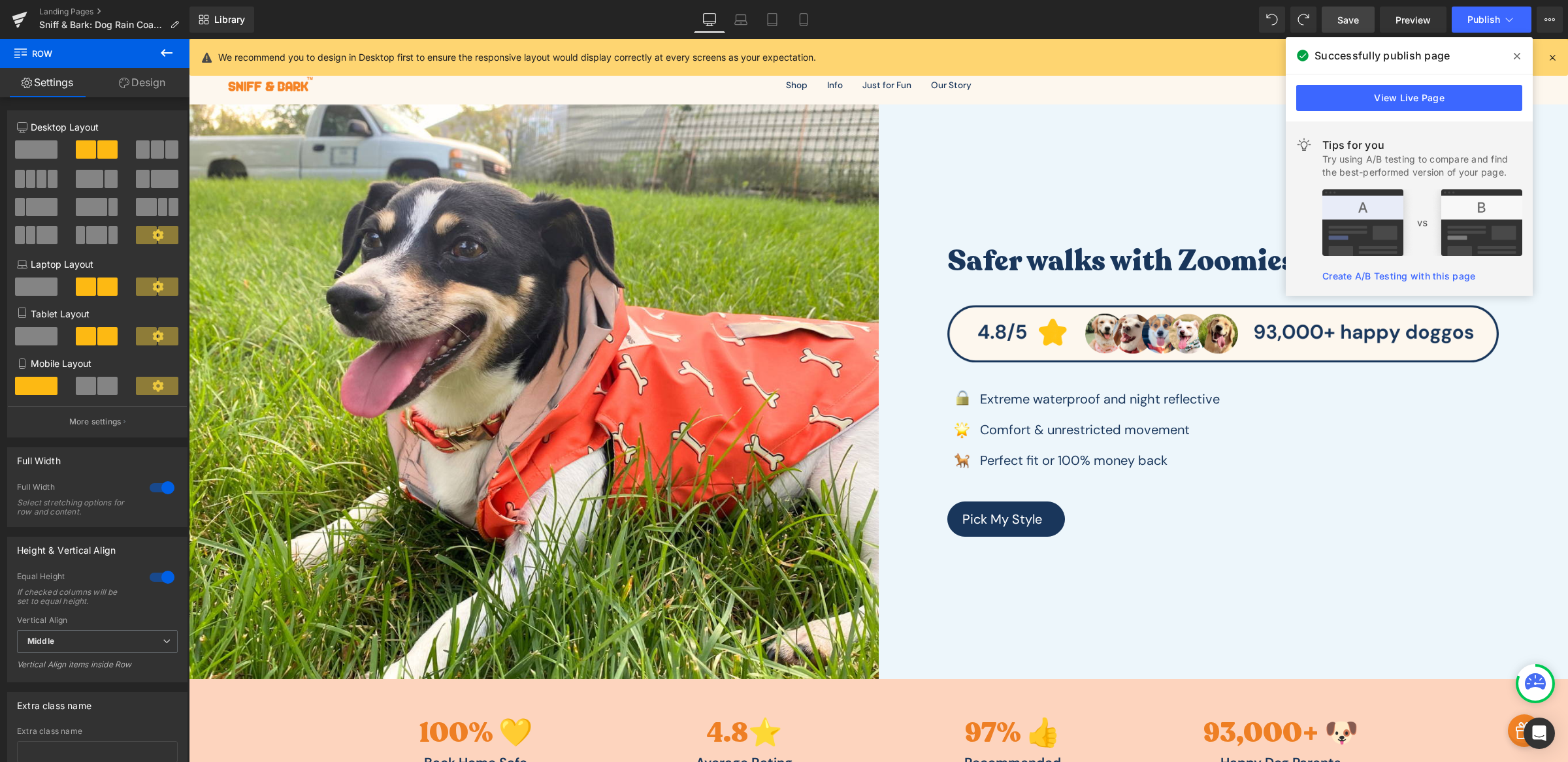
click at [1514, 53] on icon at bounding box center [1517, 55] width 7 height 11
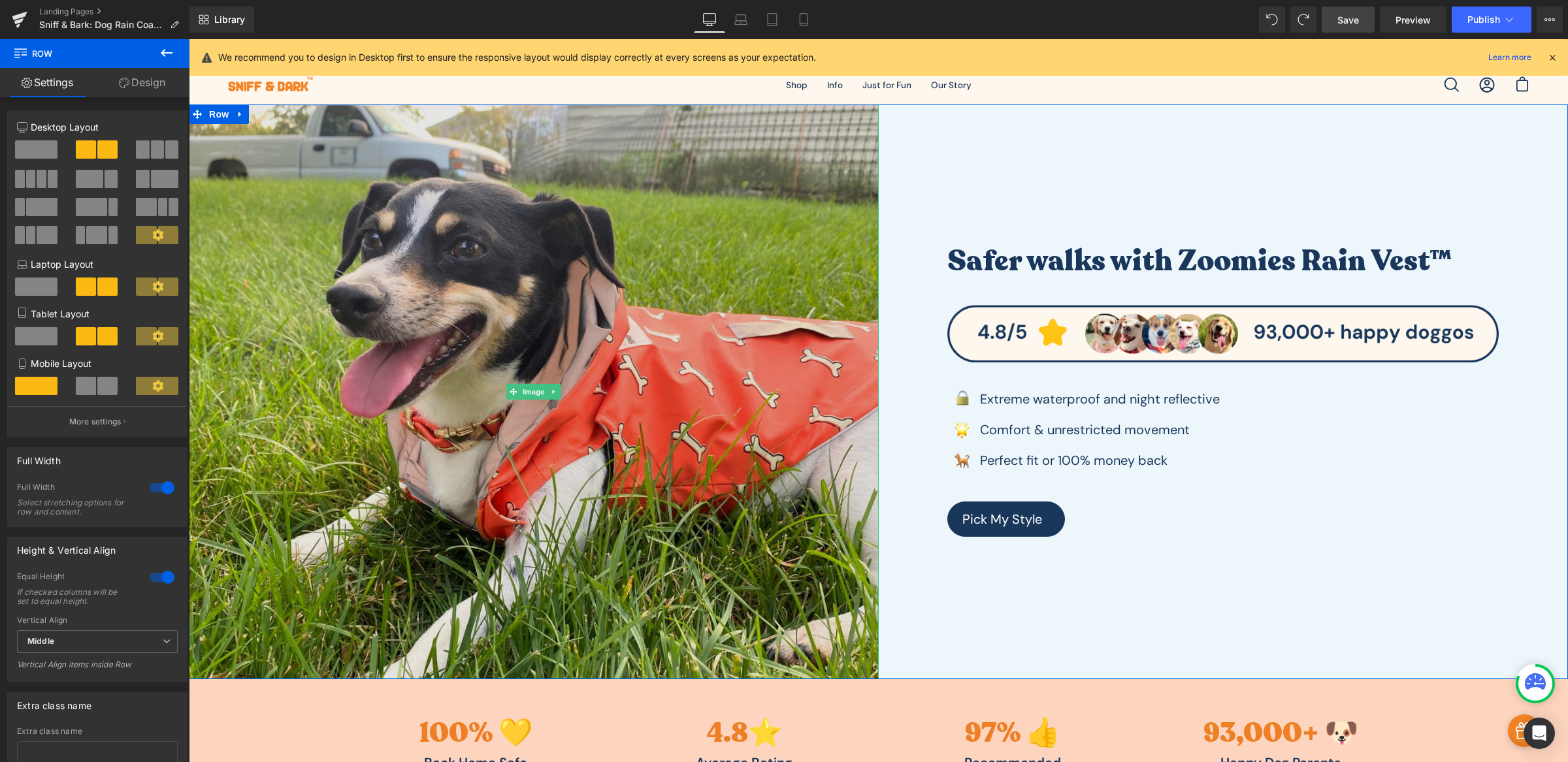
click at [811, 163] on img at bounding box center [533, 391] width 690 height 575
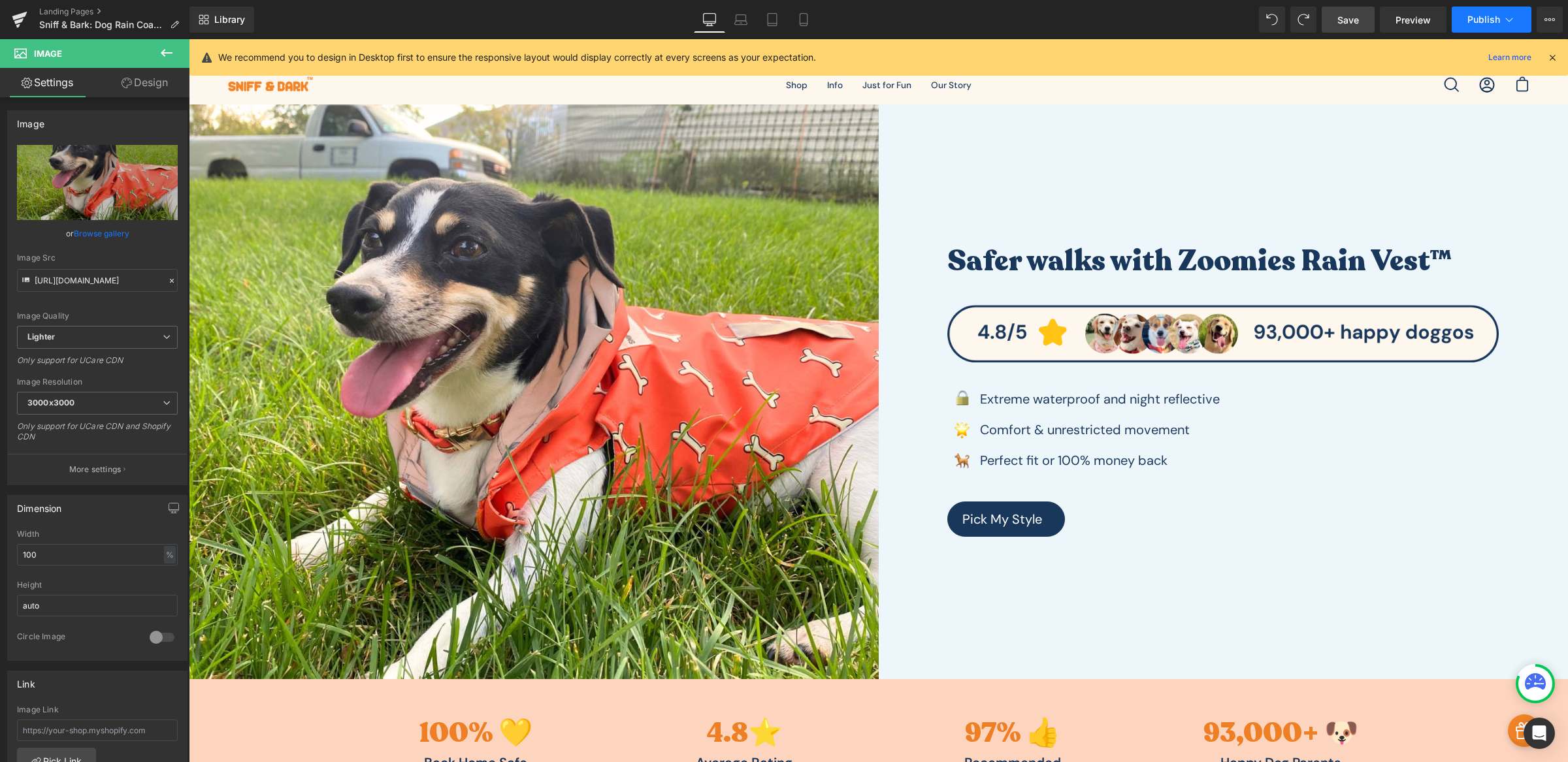
click at [1487, 19] on span "Publish" at bounding box center [1484, 19] width 33 height 11
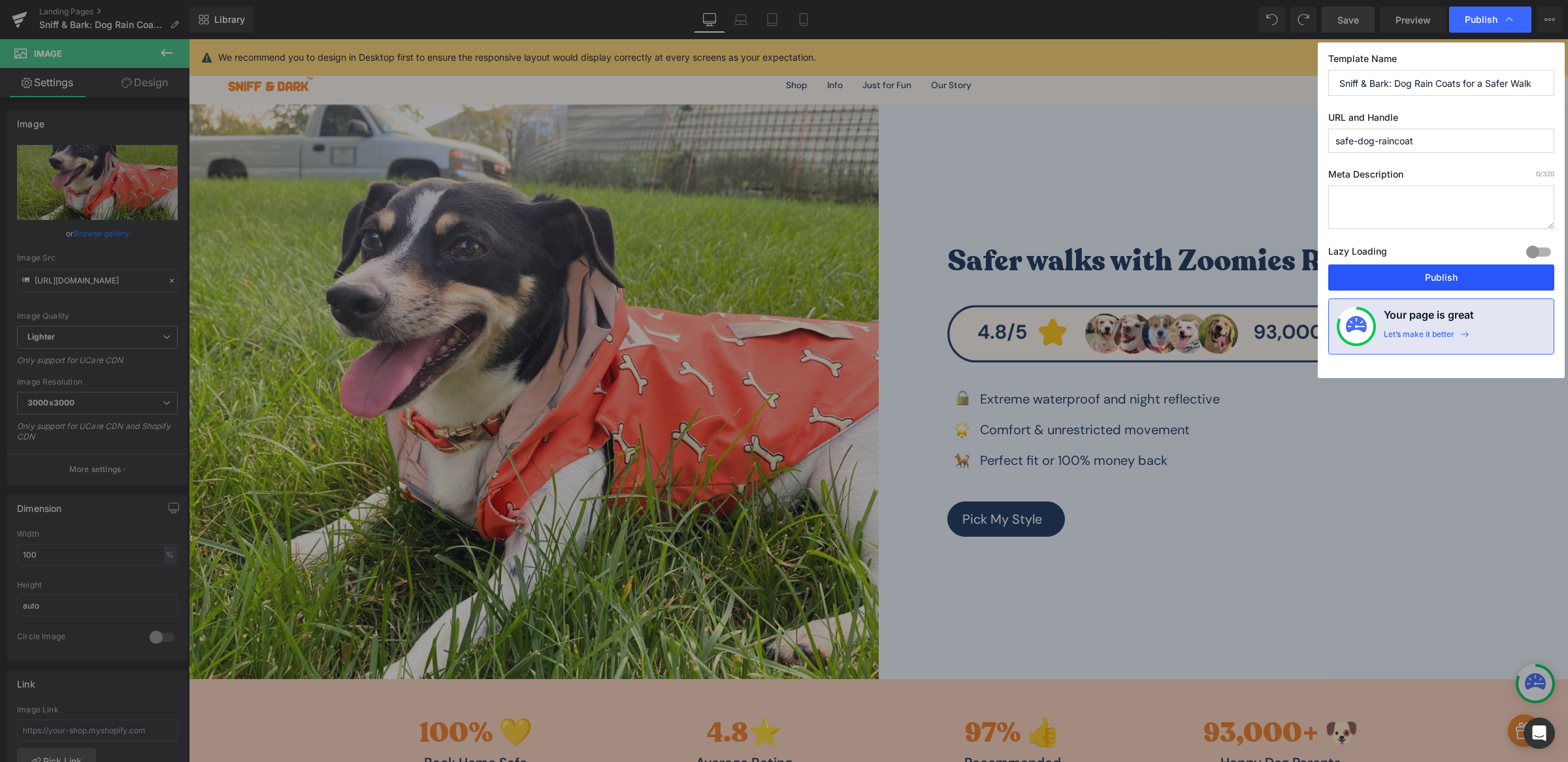
click at [1462, 276] on button "Publish" at bounding box center [1442, 277] width 226 height 26
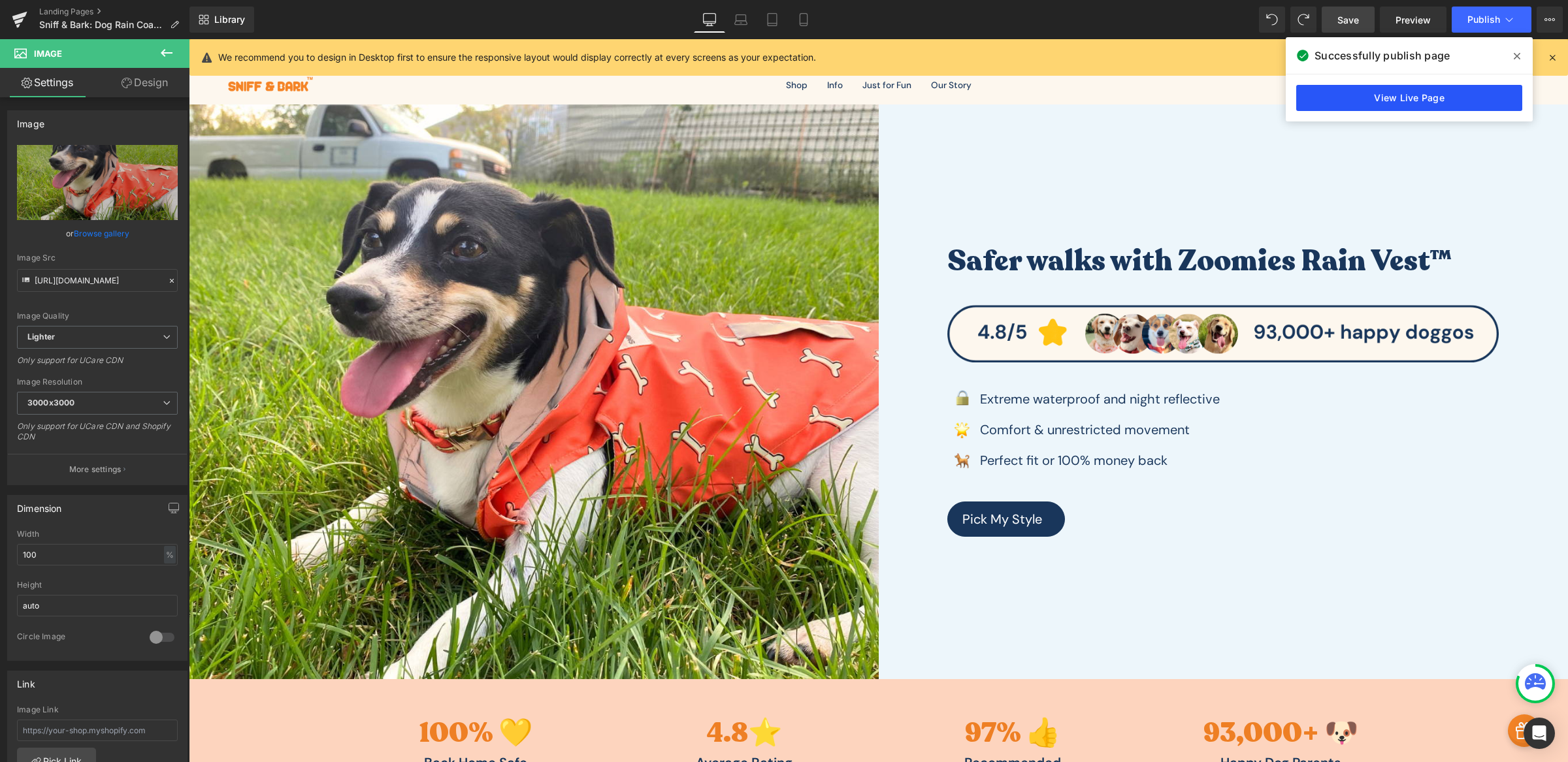
click at [1433, 91] on link "View Live Page" at bounding box center [1409, 98] width 226 height 26
